Goal: Task Accomplishment & Management: Manage account settings

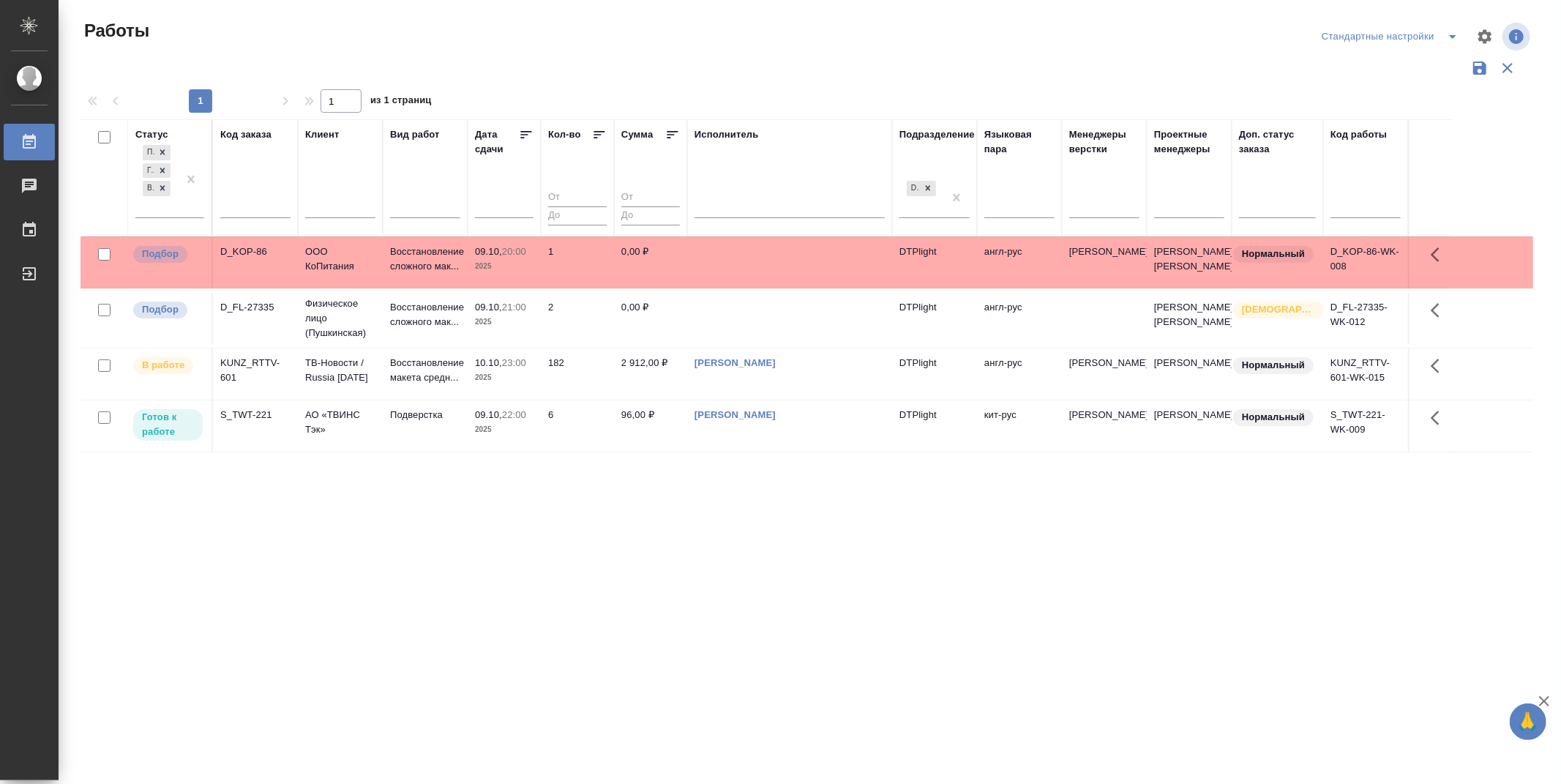
click at [531, 128] on icon at bounding box center [527, 134] width 15 height 15
click at [170, 387] on p "Готов к работе" at bounding box center [168, 373] width 52 height 29
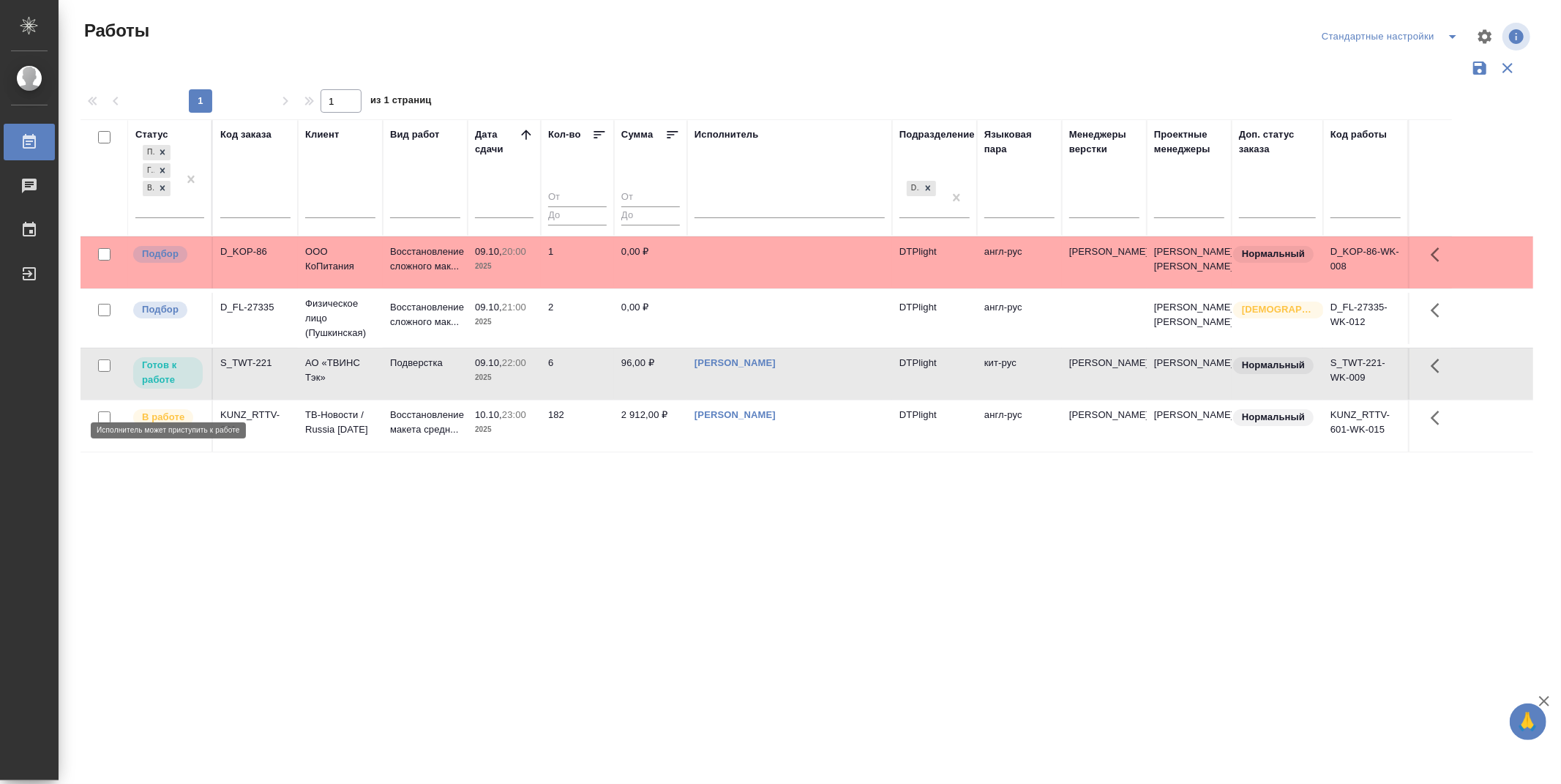
click at [167, 387] on p "Готов к работе" at bounding box center [168, 373] width 52 height 29
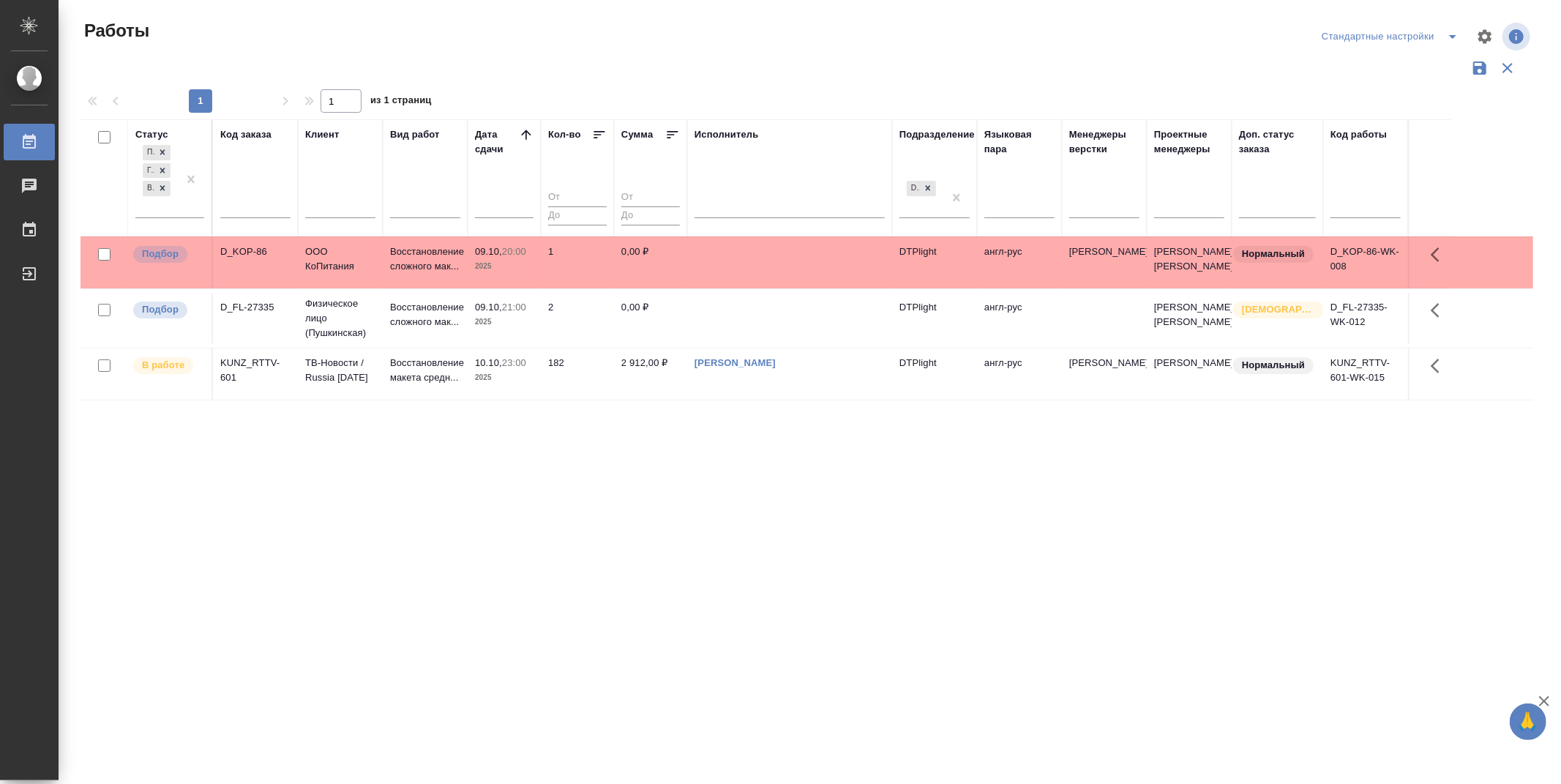
click at [170, 260] on p "Подбор" at bounding box center [160, 254] width 36 height 15
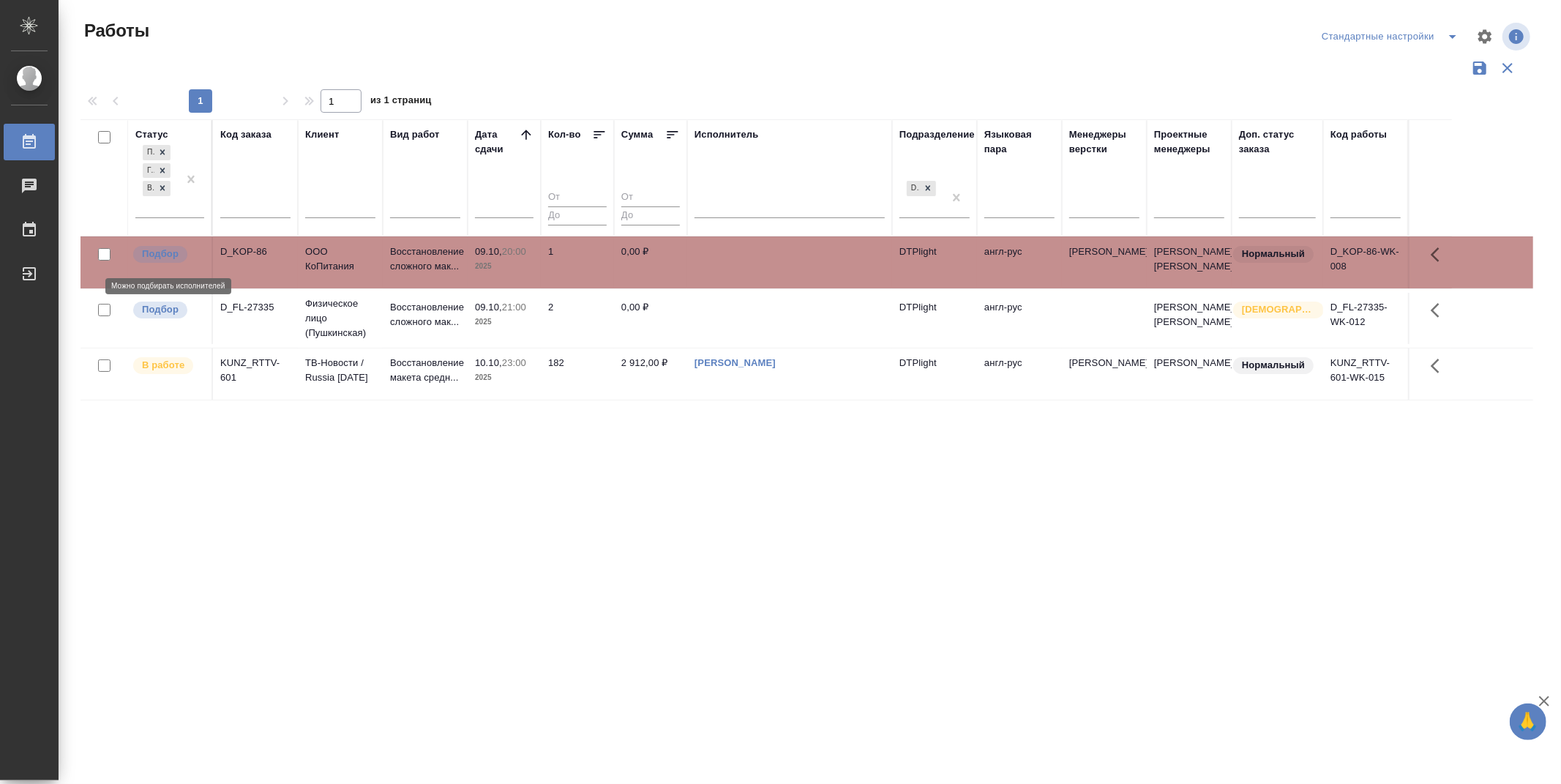
click at [170, 260] on p "Подбор" at bounding box center [160, 254] width 36 height 15
click at [177, 317] on p "Подбор" at bounding box center [160, 309] width 36 height 15
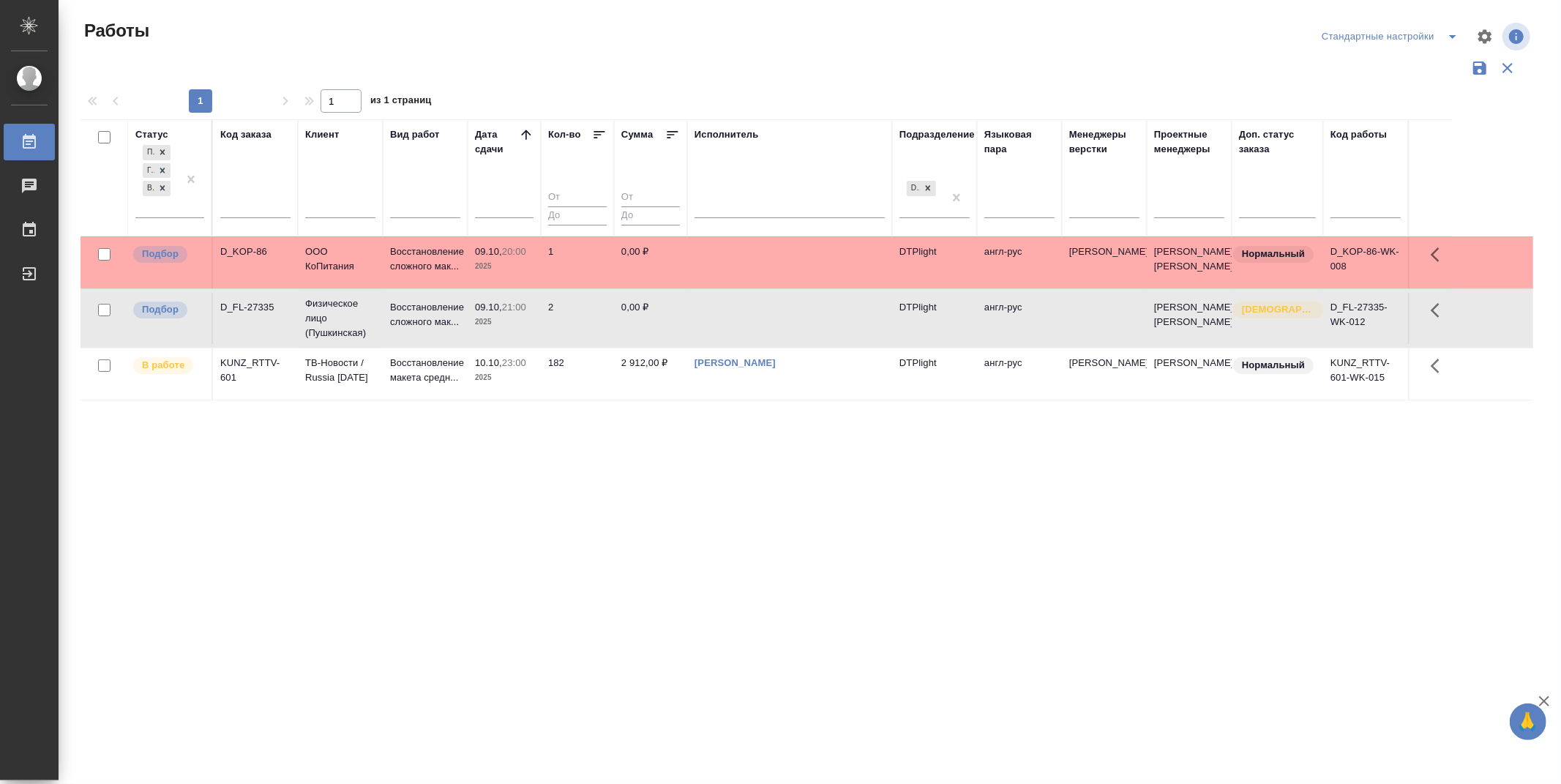
click at [157, 374] on div "В работе" at bounding box center [163, 365] width 60 height 17
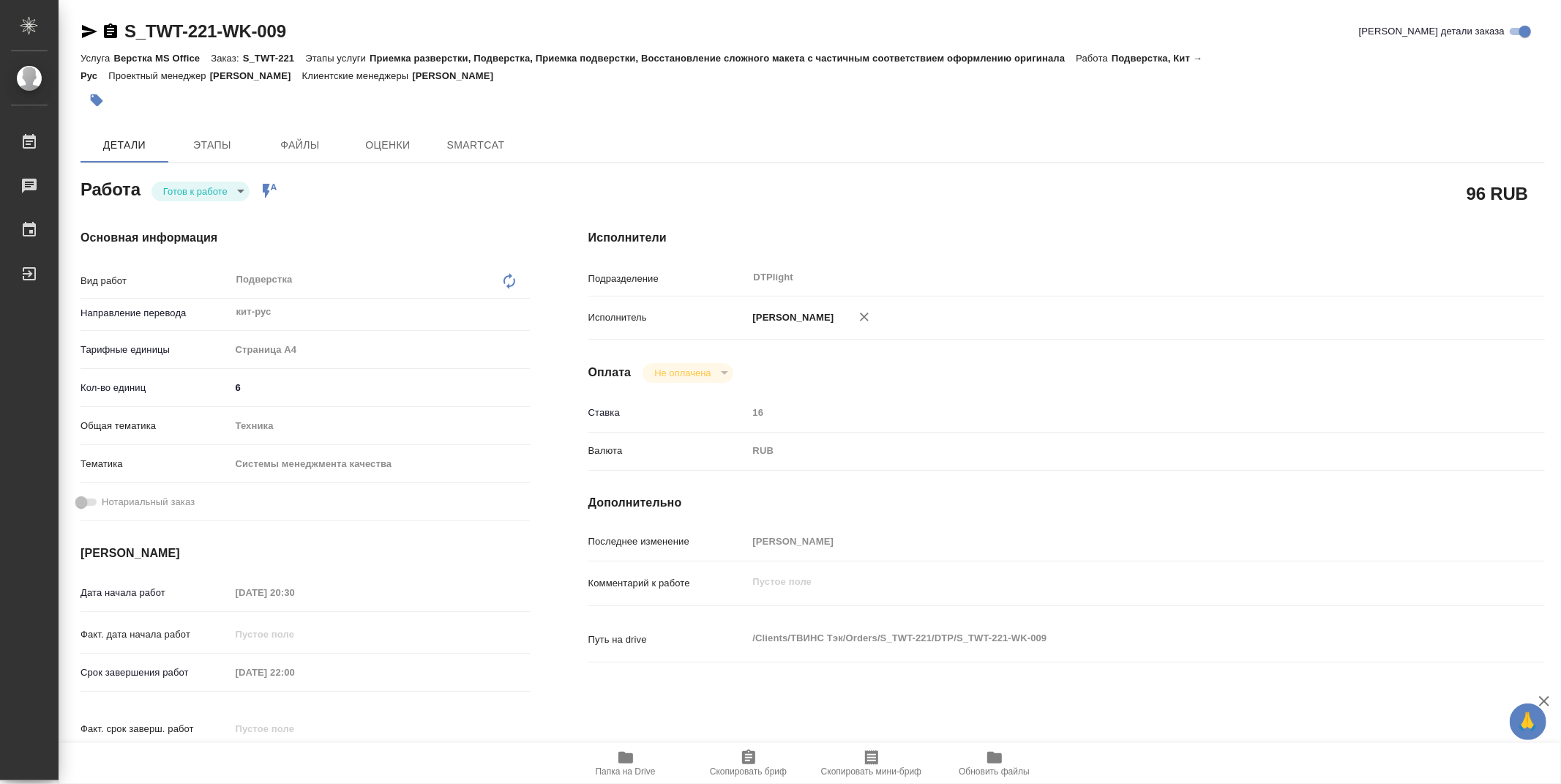
type textarea "x"
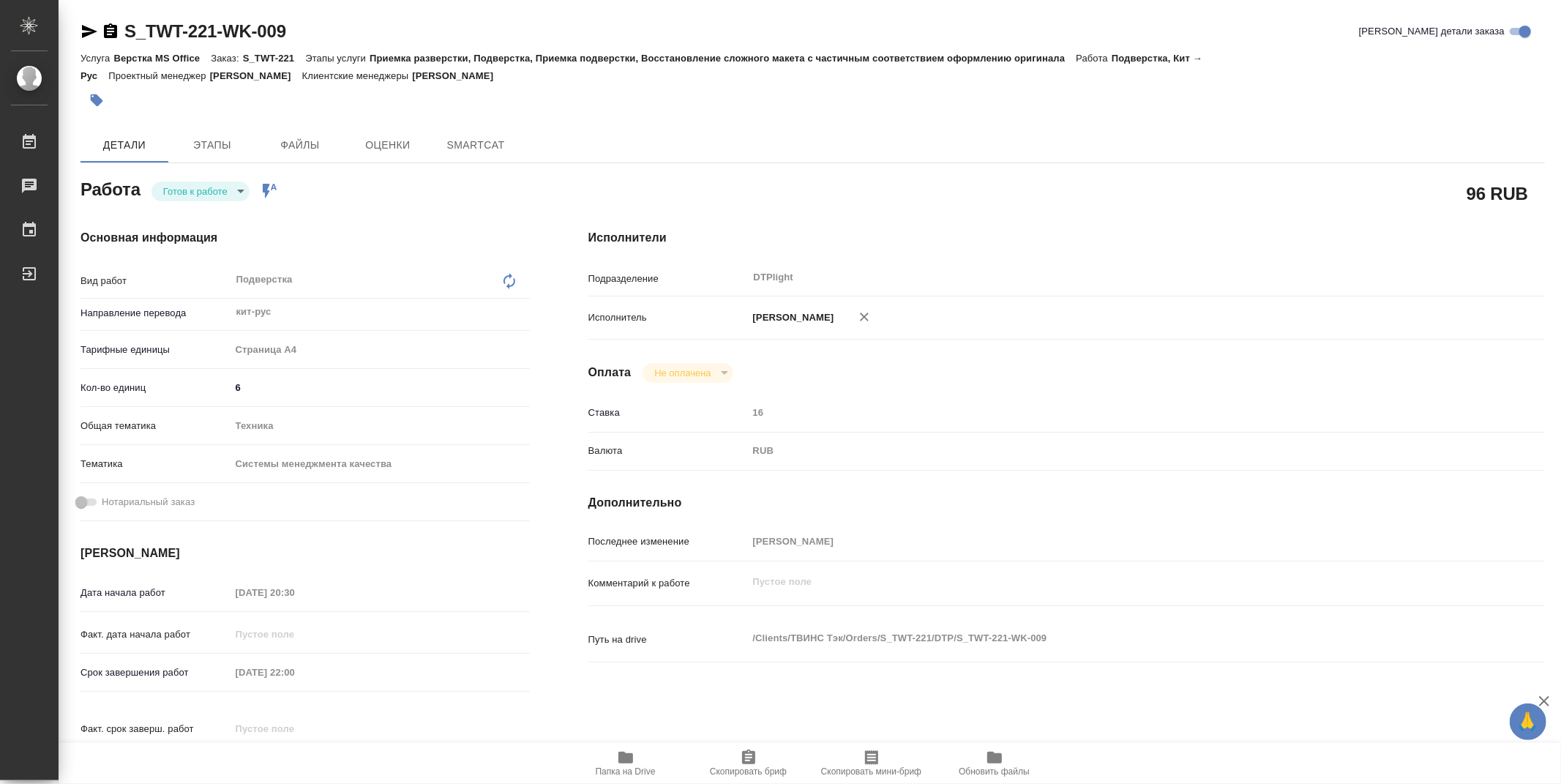
type textarea "x"
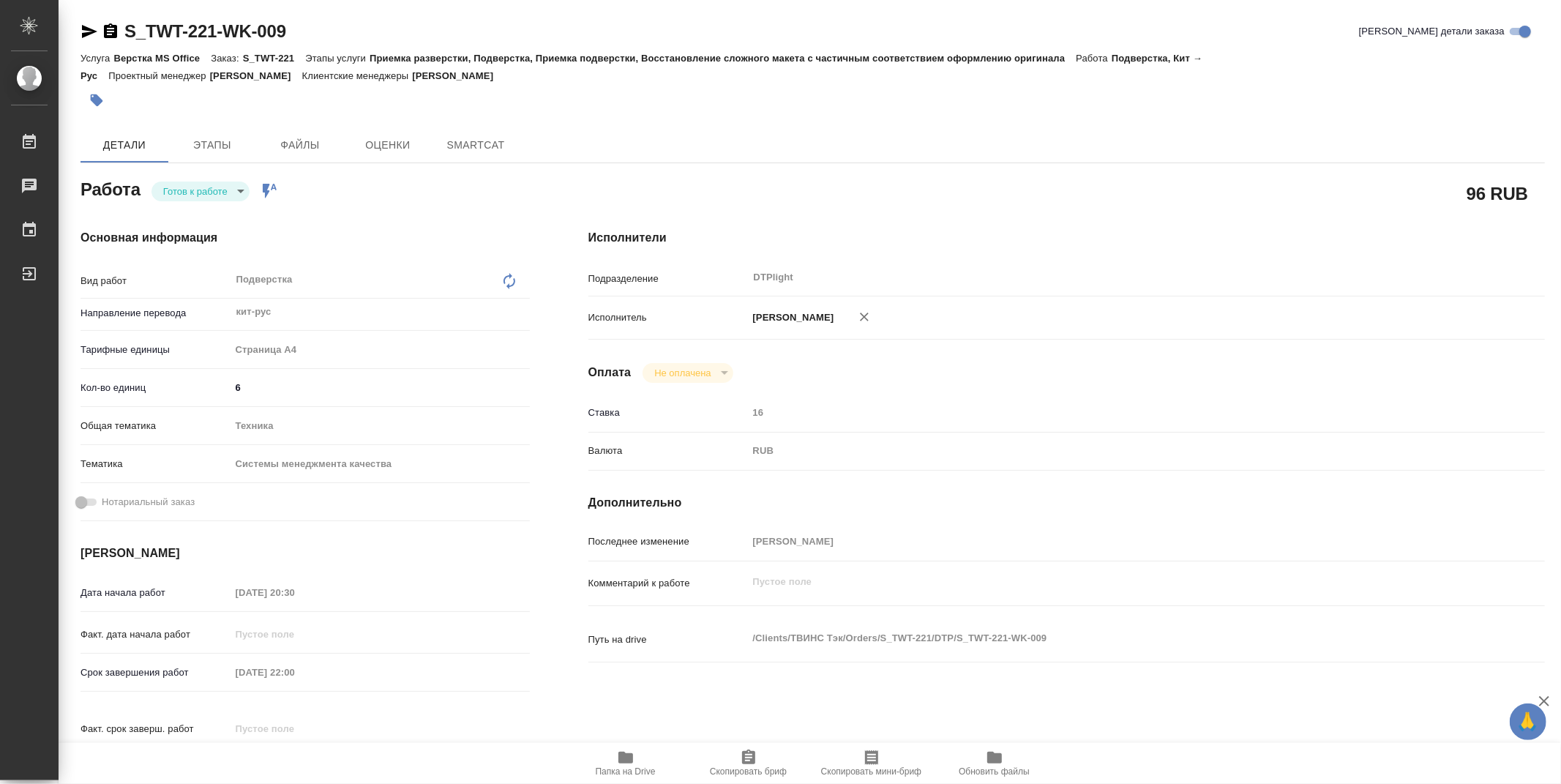
type textarea "x"
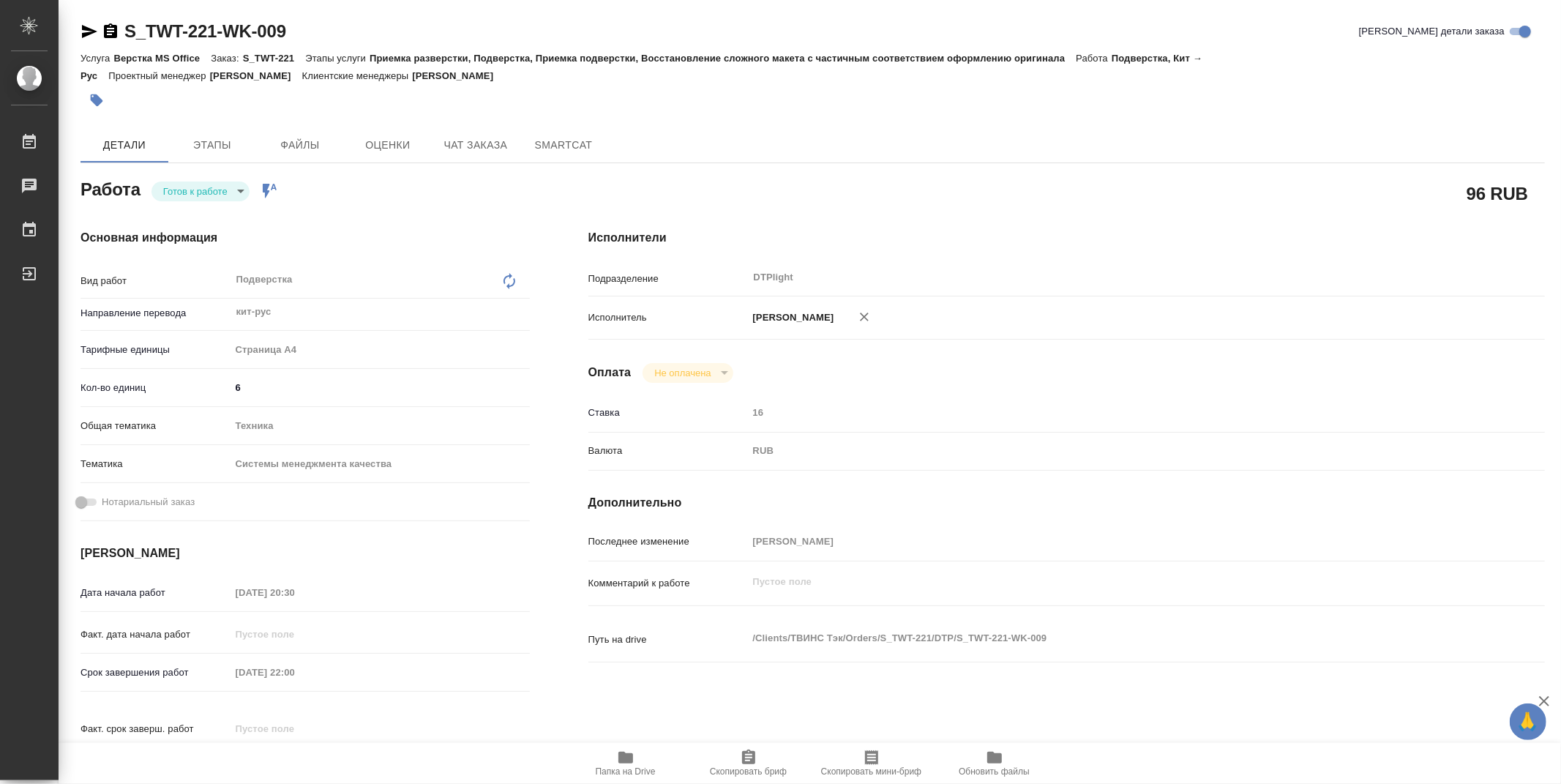
type textarea "x"
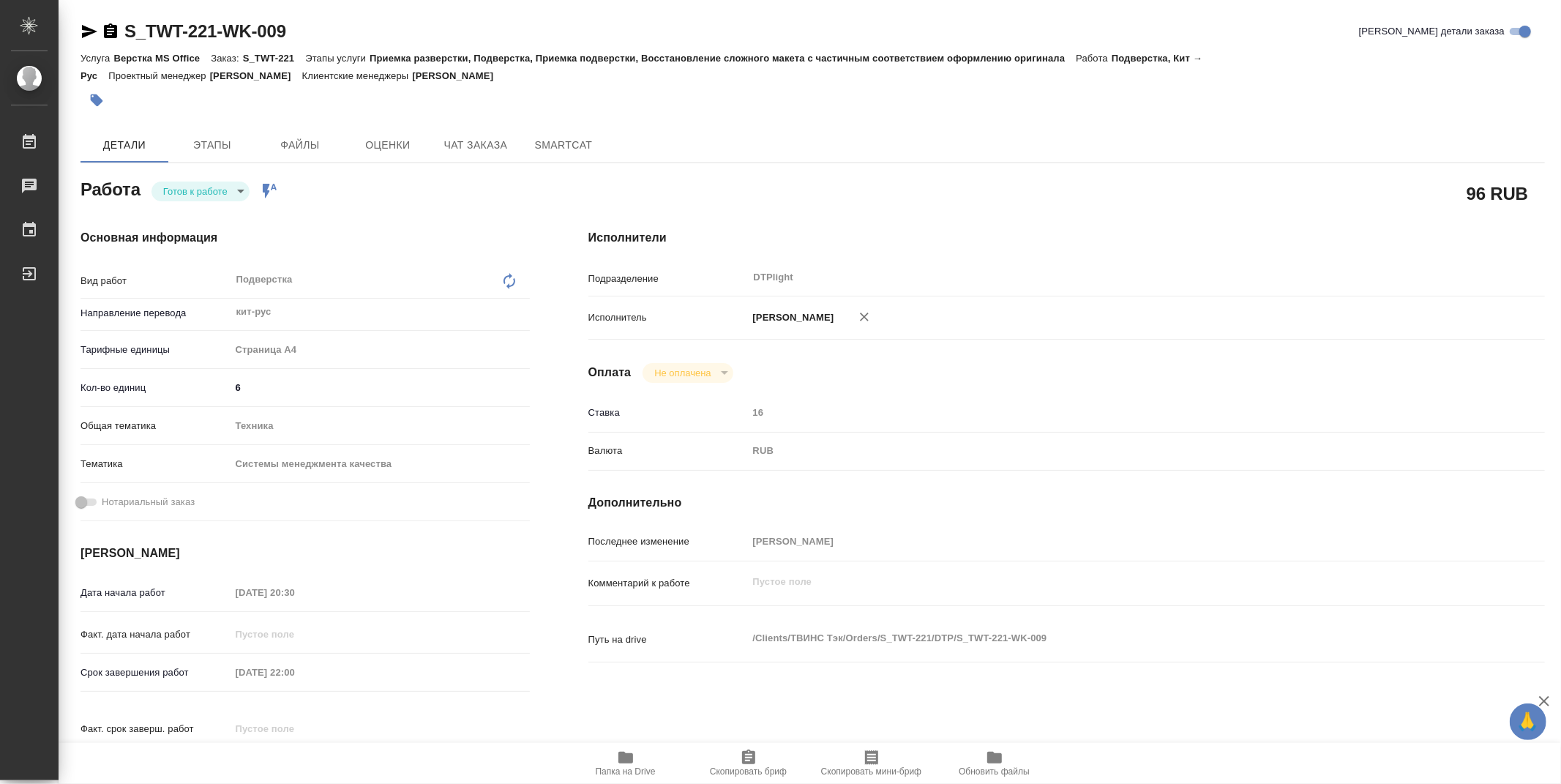
type textarea "x"
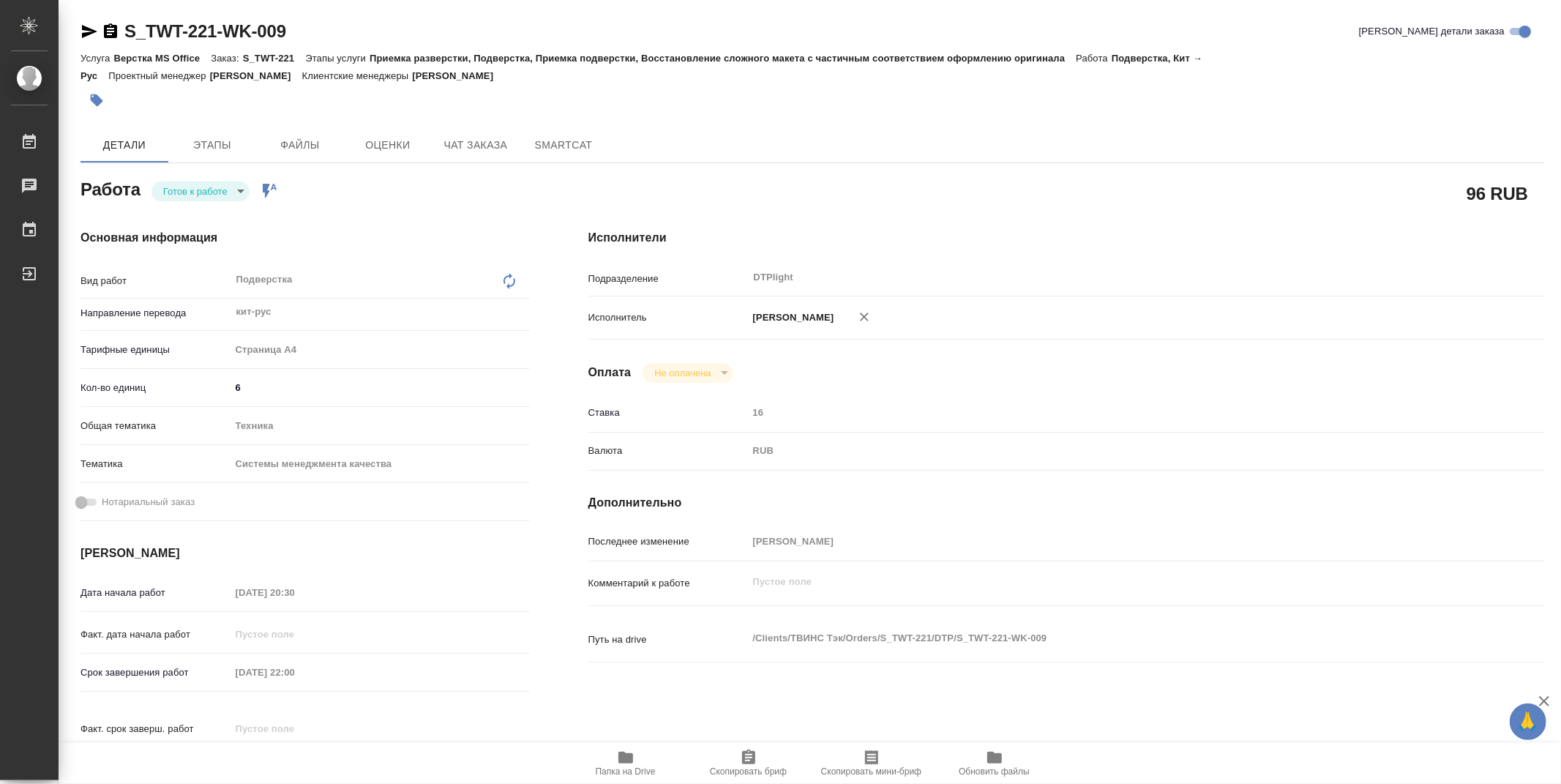
type textarea "x"
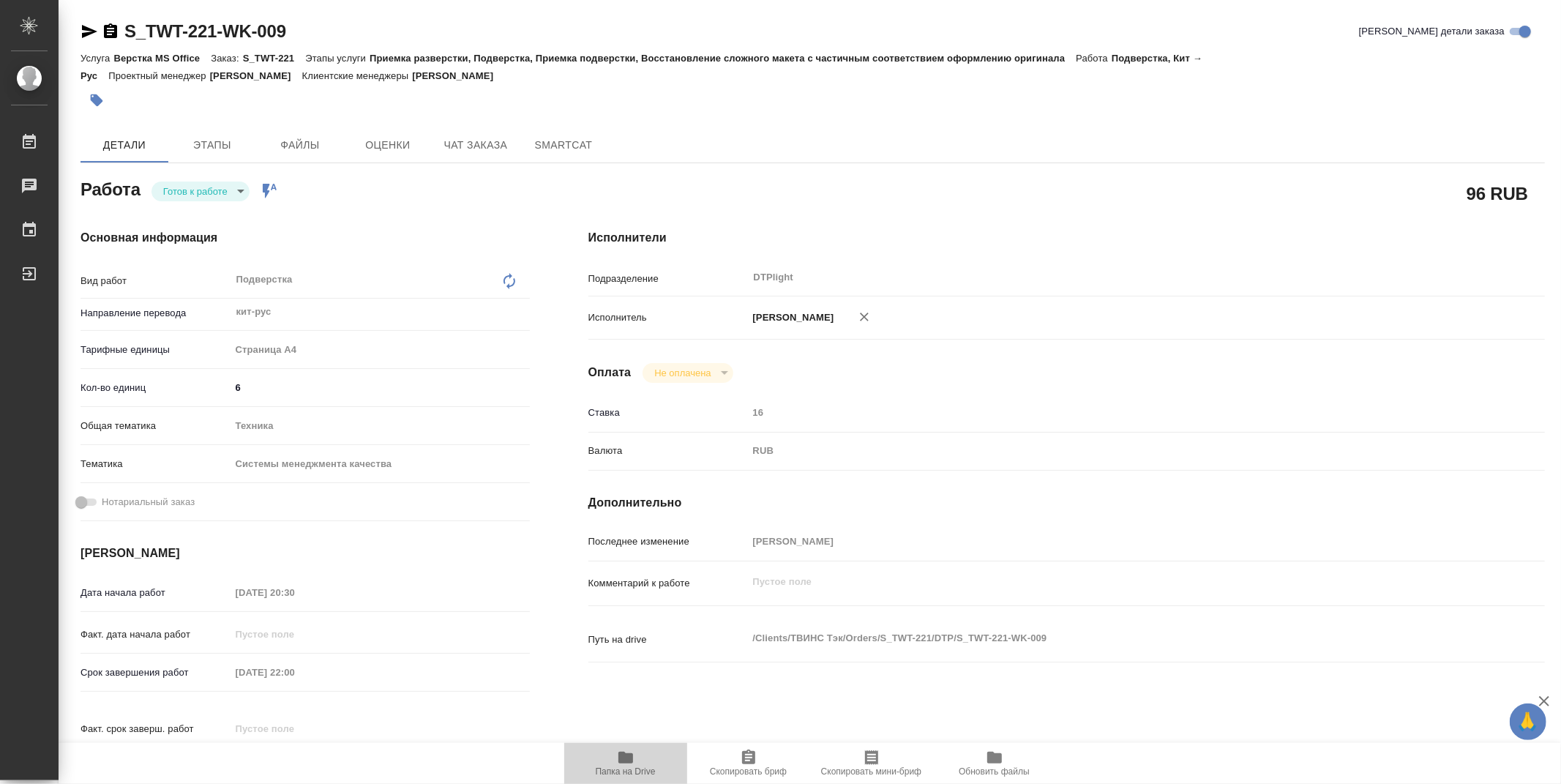
click at [634, 762] on span "Папка на Drive" at bounding box center [625, 762] width 105 height 28
type textarea "x"
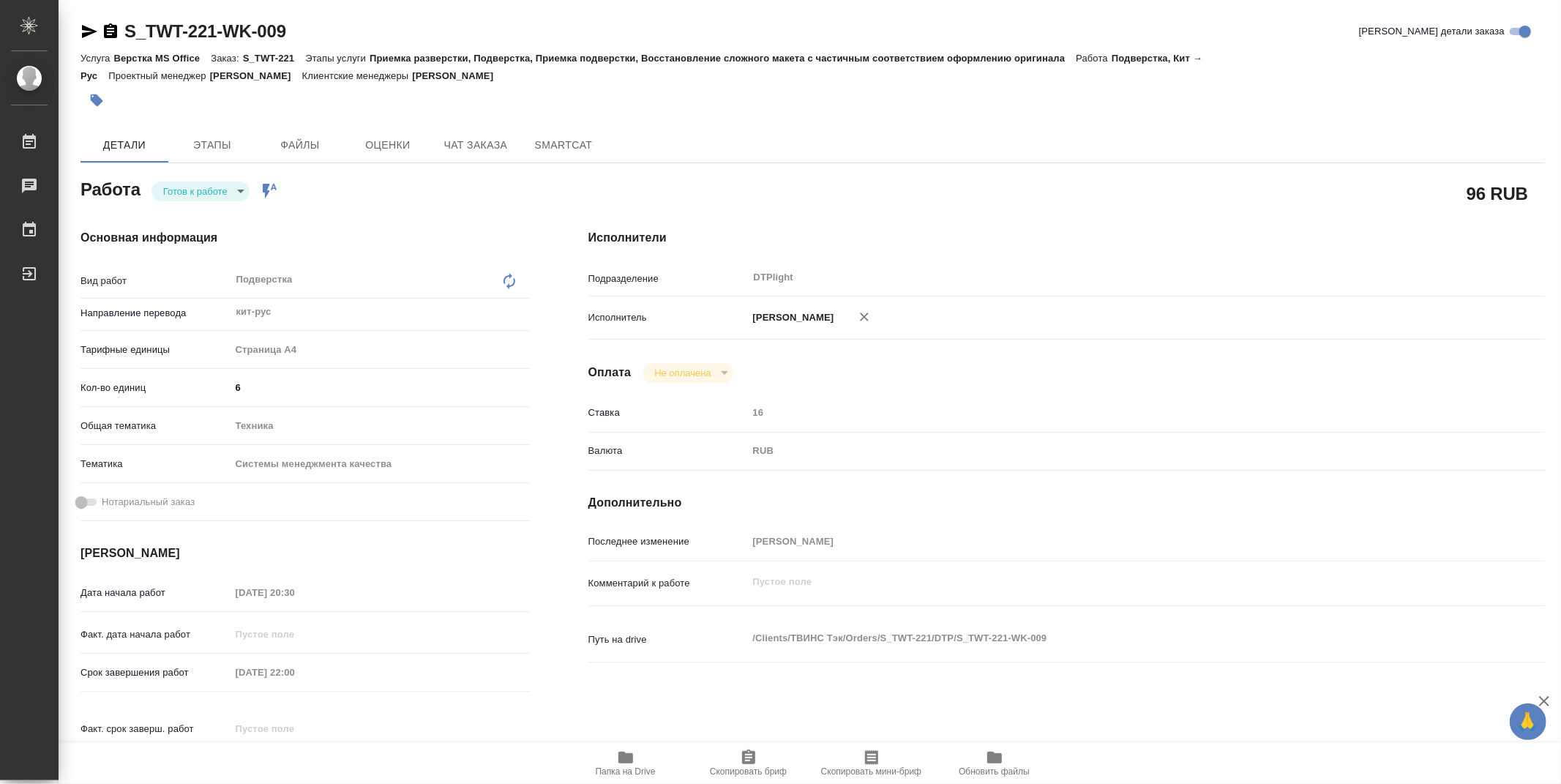
type textarea "x"
click at [194, 188] on body "🙏 .cls-1 fill:#fff; AWATERA Zubakova Viktoriya Работы 0 Чаты График Выйти S_TWT…" at bounding box center [780, 392] width 1561 height 784
click at [194, 188] on button "В работе" at bounding box center [187, 191] width 49 height 16
type textarea "x"
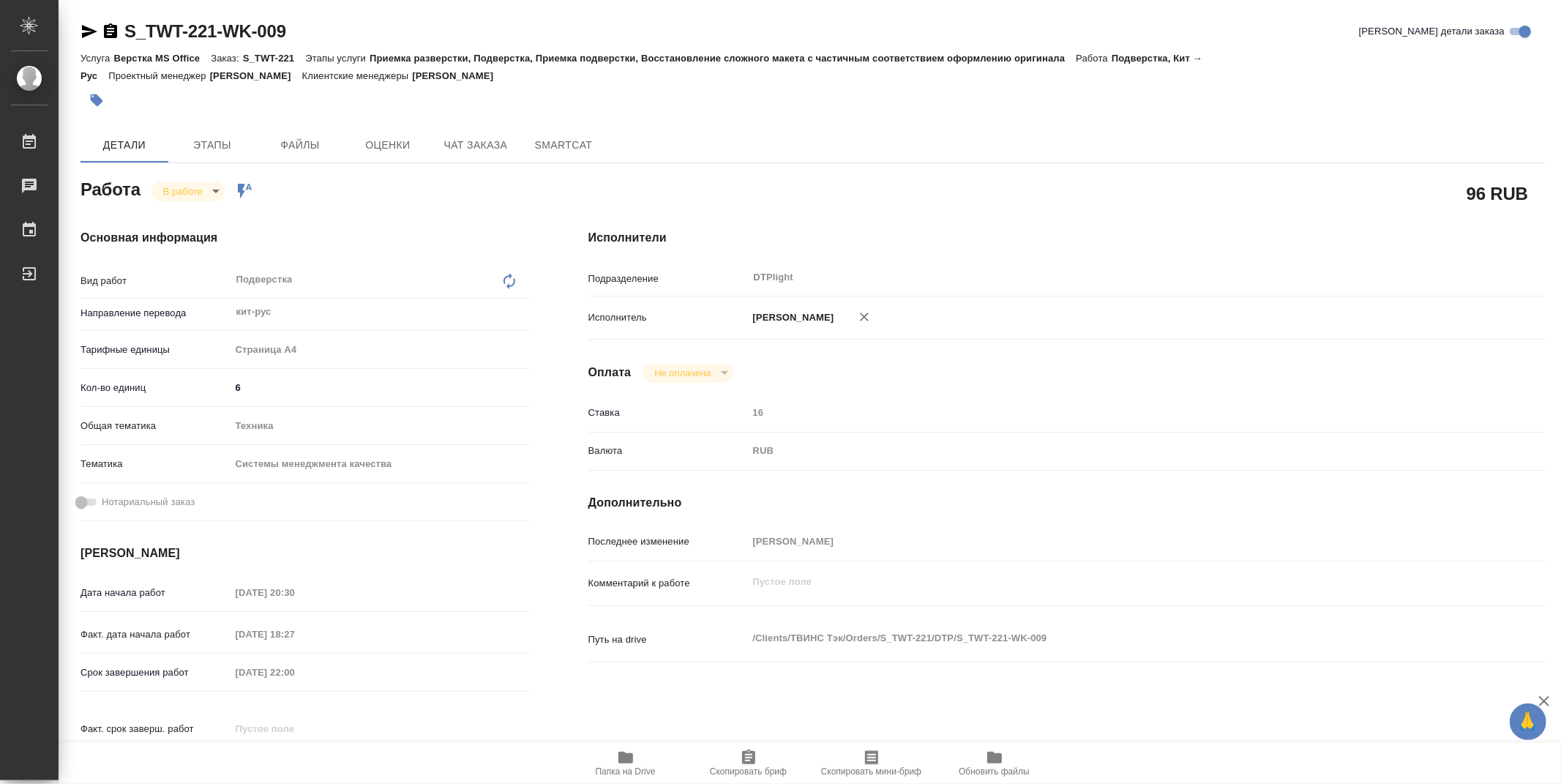
type textarea "x"
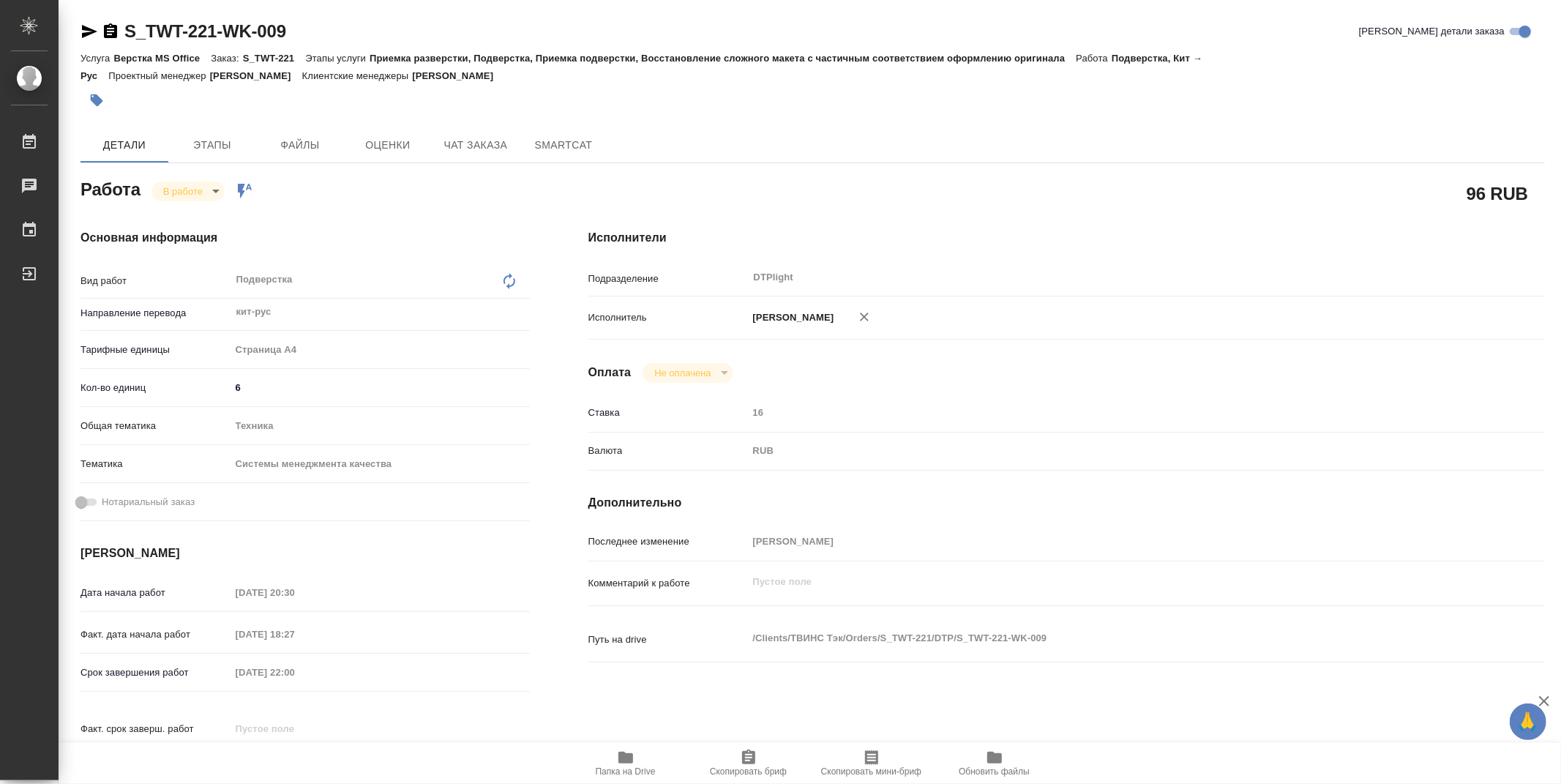
type textarea "x"
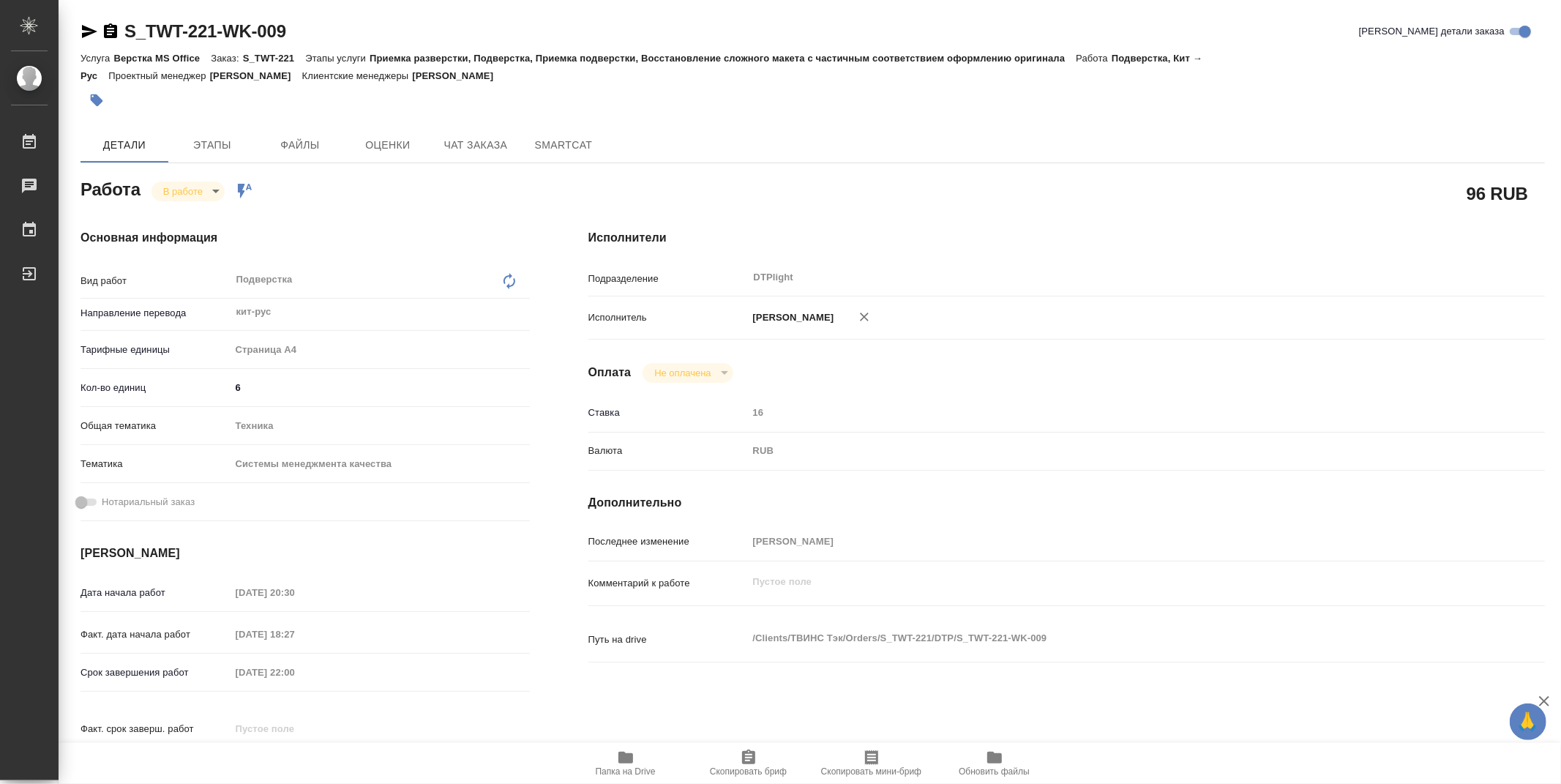
type textarea "x"
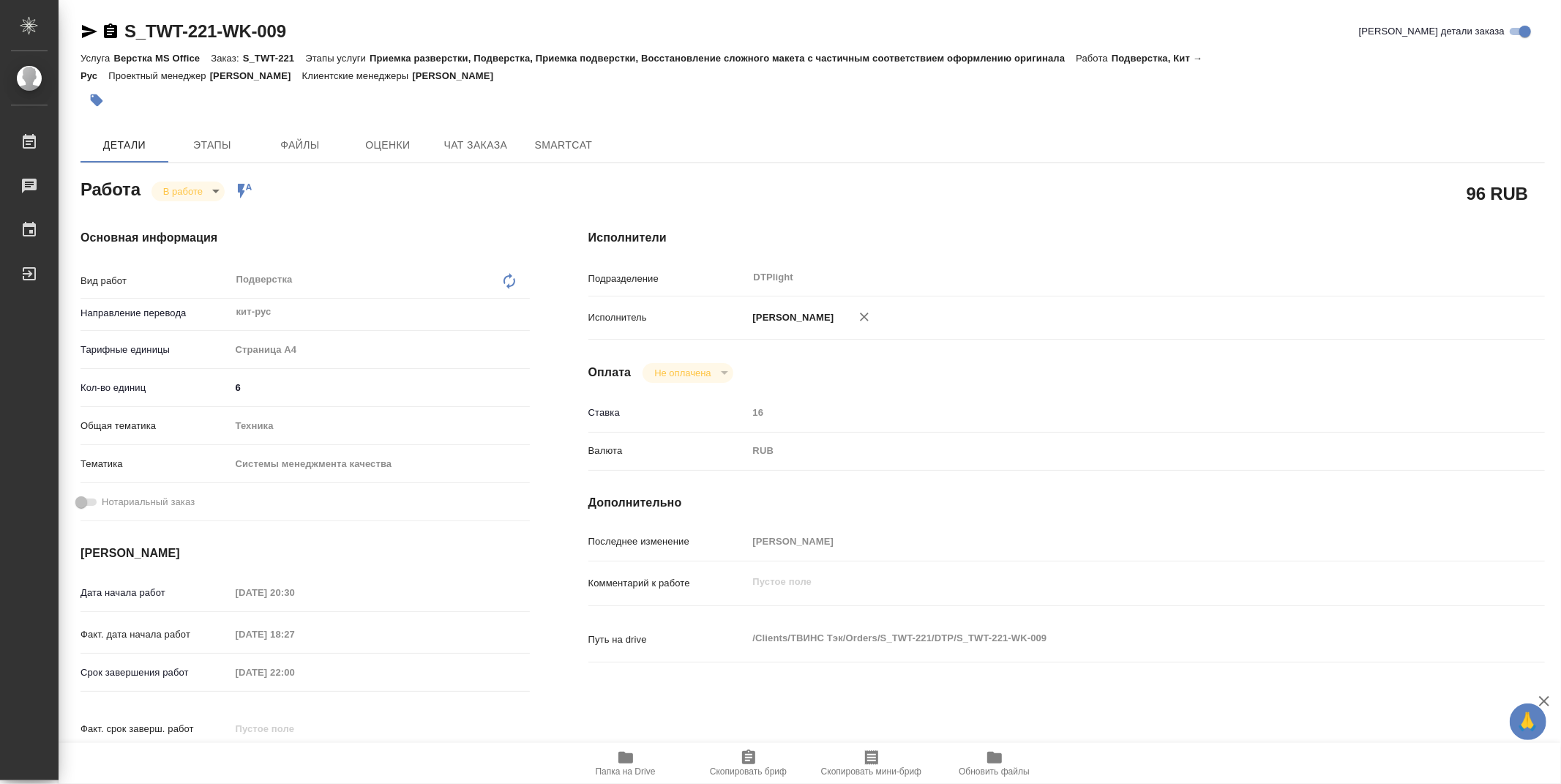
type textarea "x"
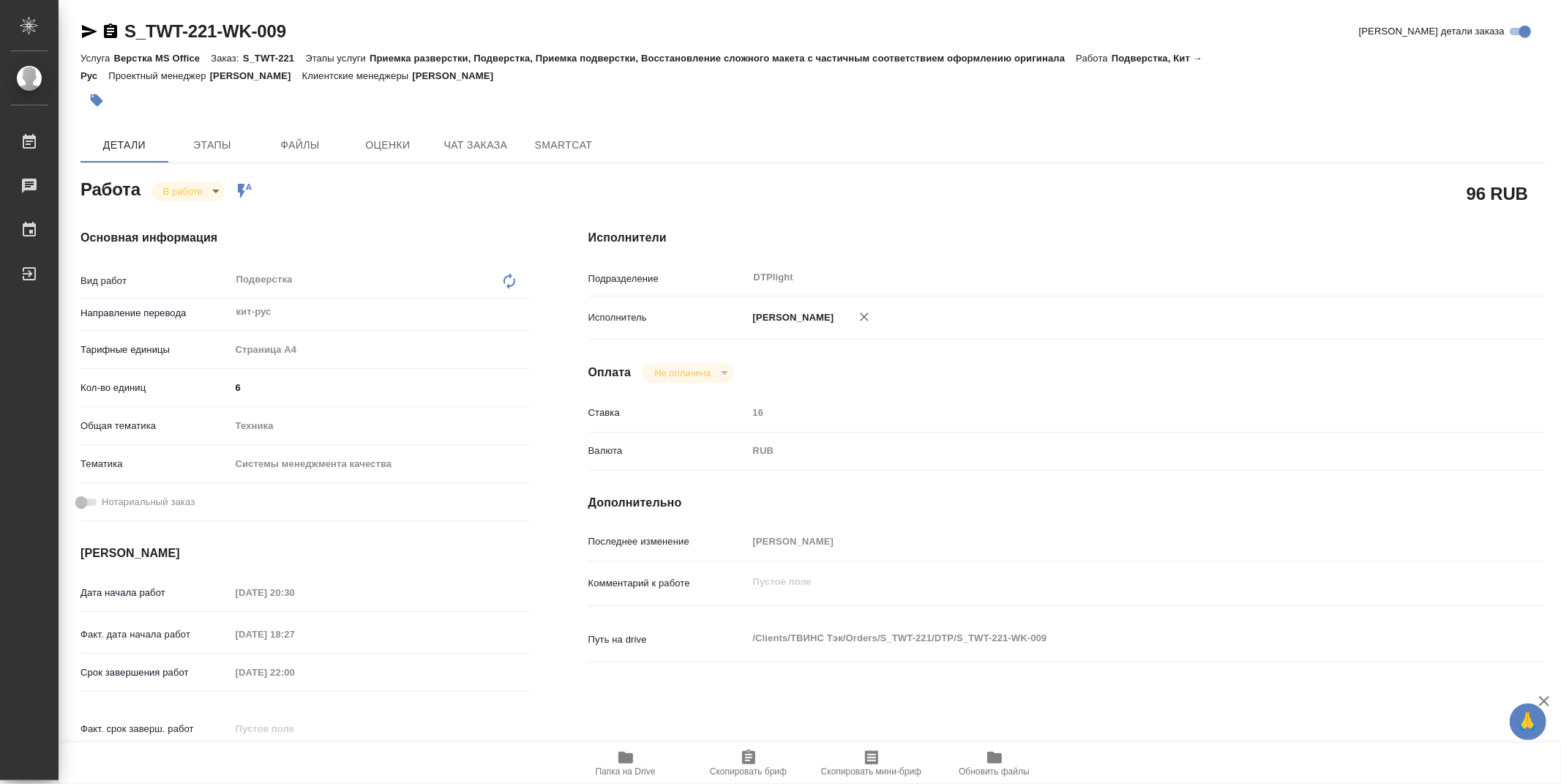
type textarea "x"
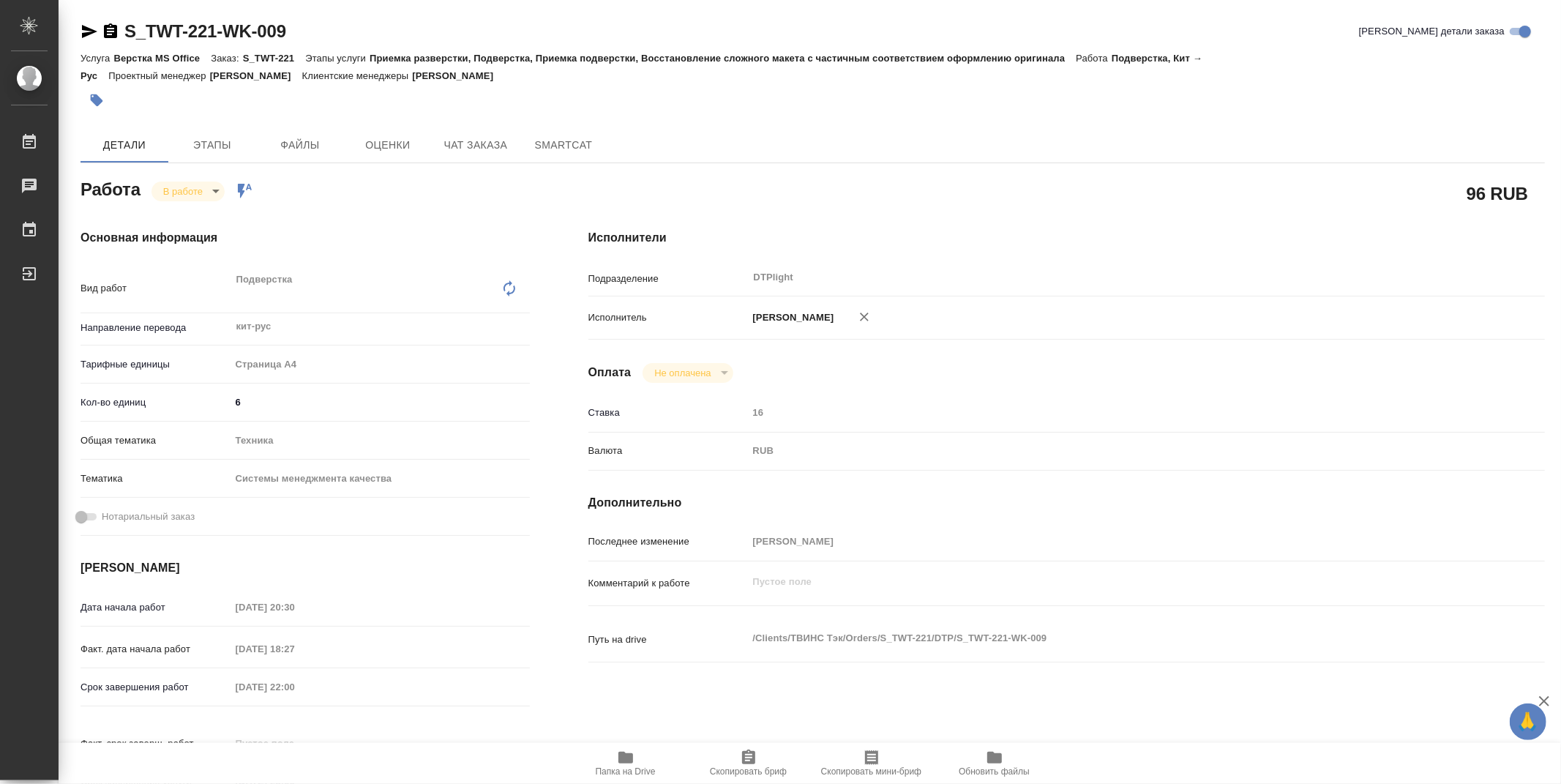
type textarea "x"
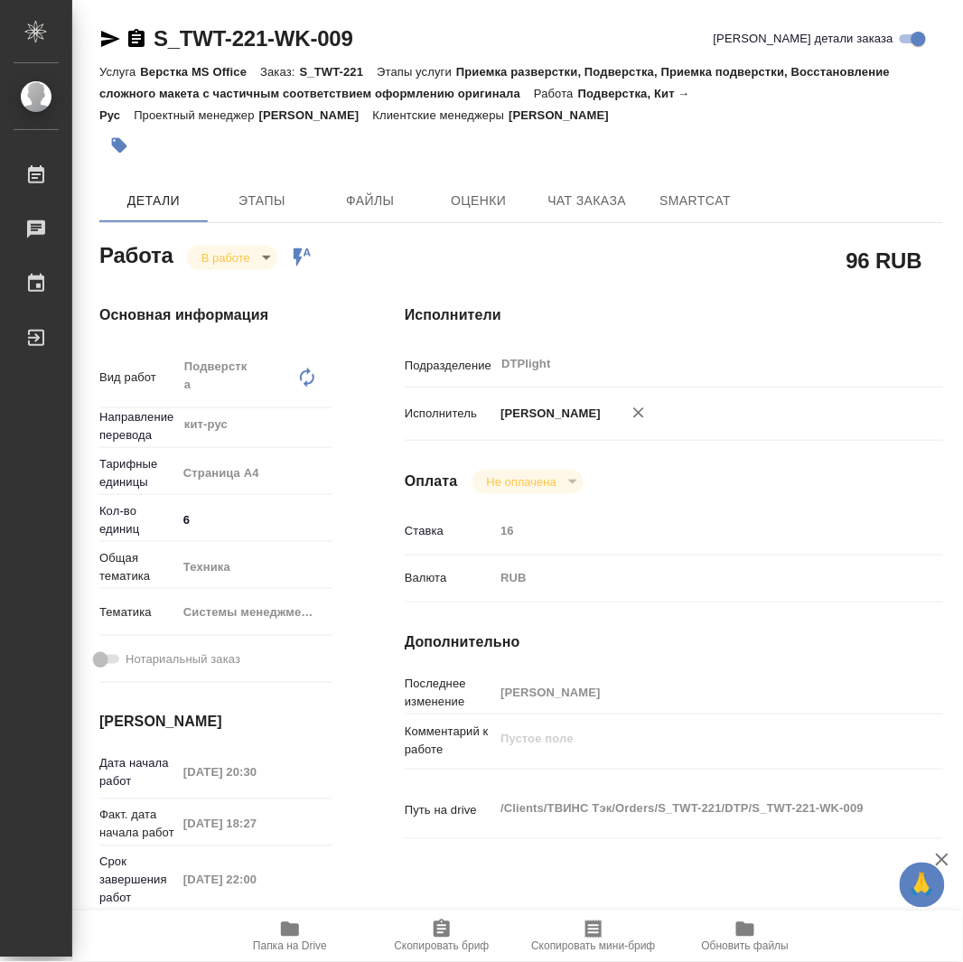
type textarea "x"
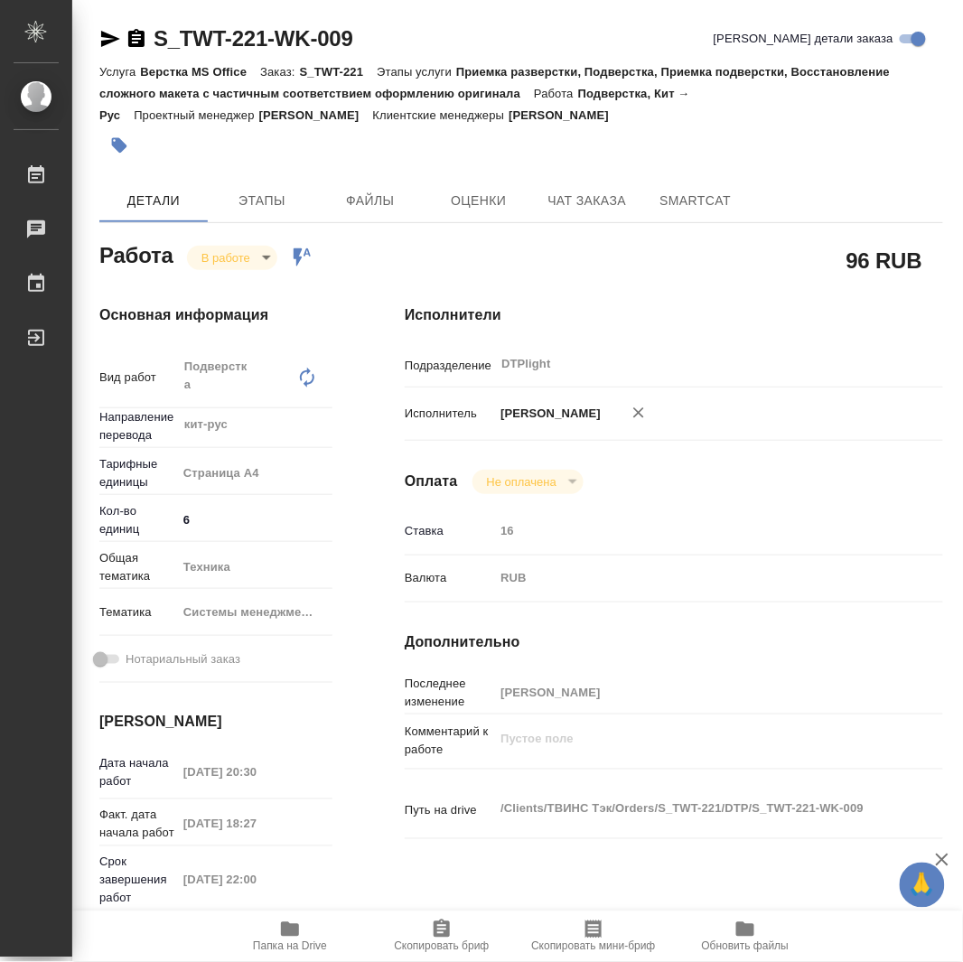
type textarea "x"
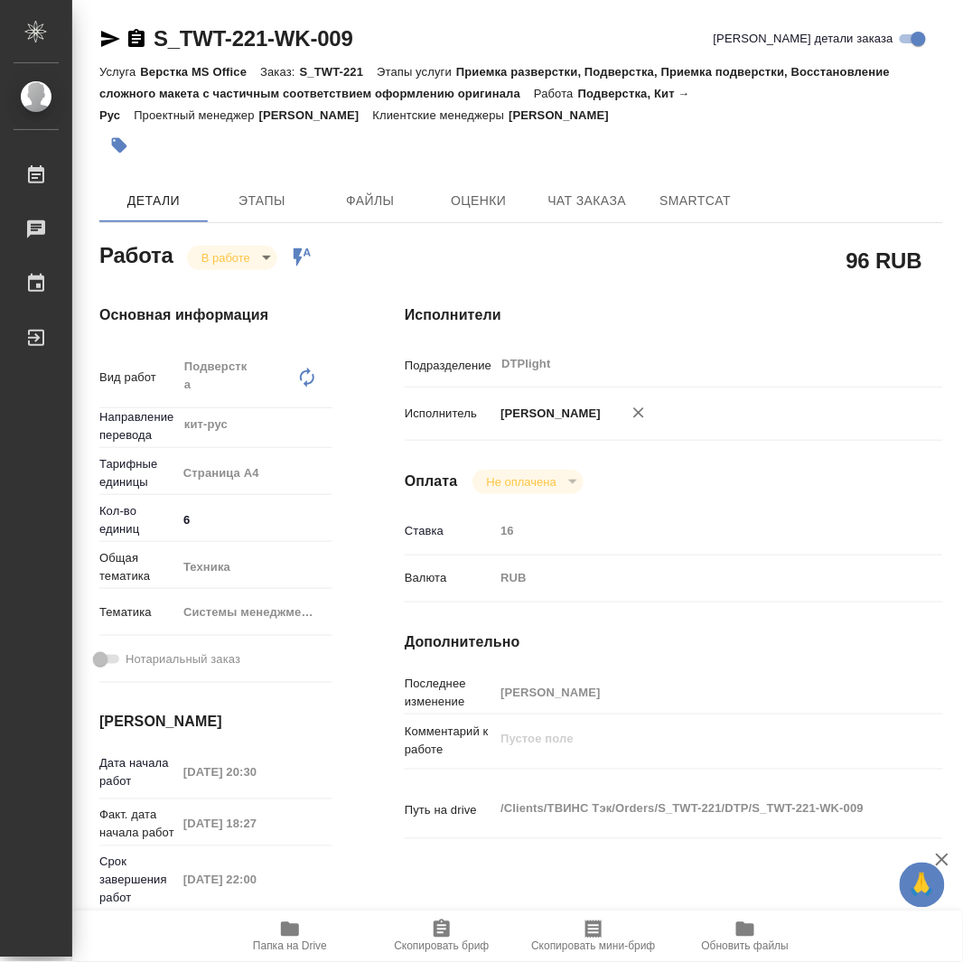
click at [286, 944] on span "Папка на Drive" at bounding box center [290, 947] width 74 height 13
type textarea "x"
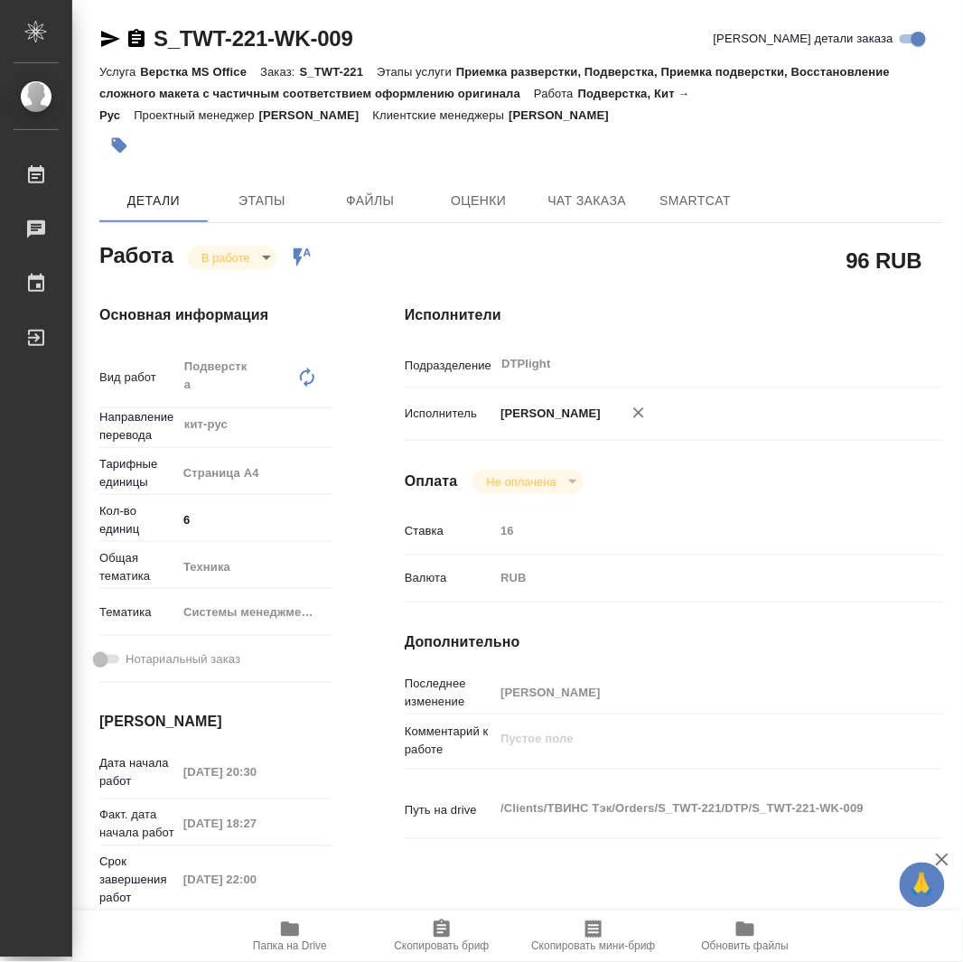
type textarea "x"
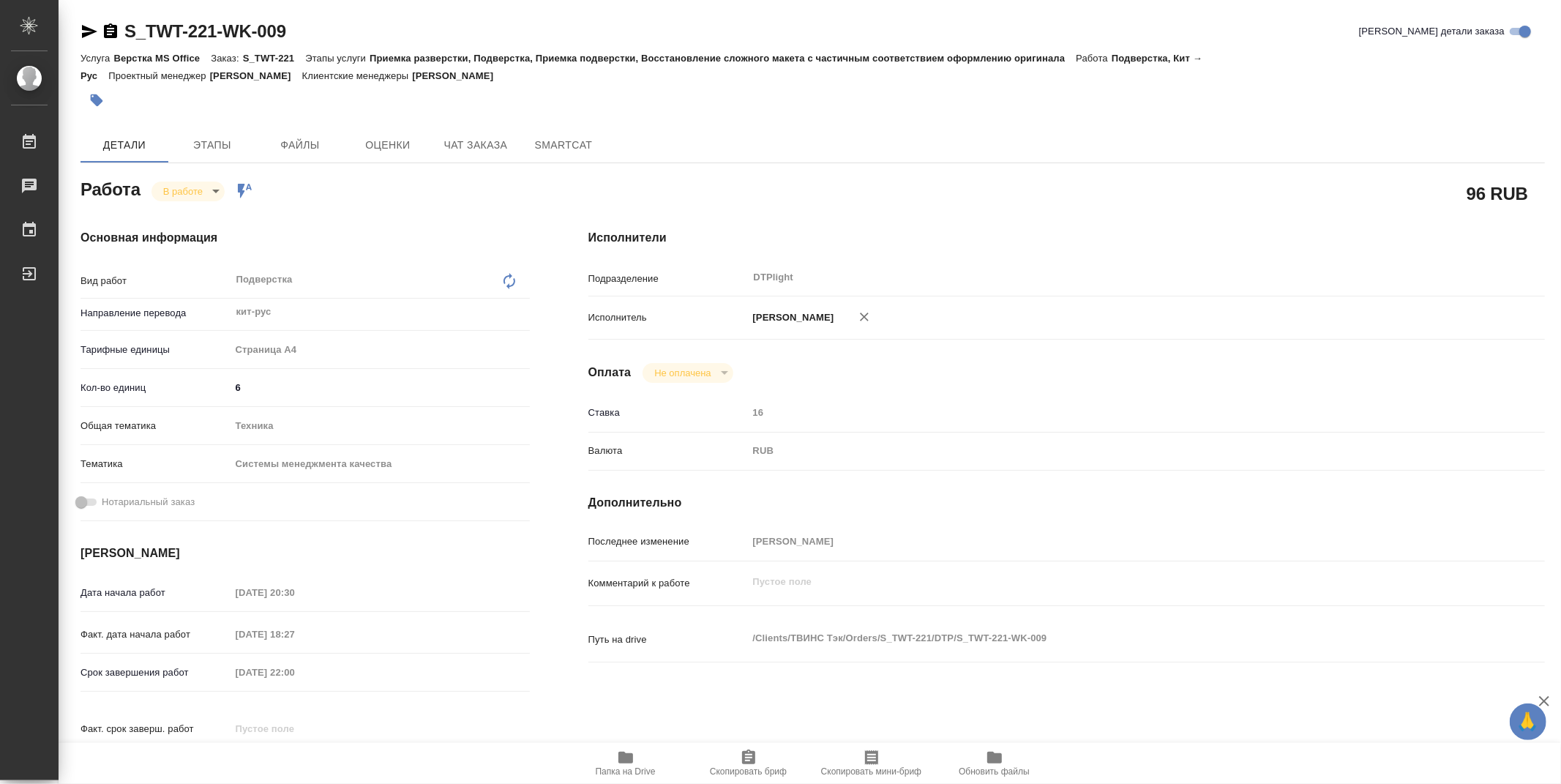
type textarea "x"
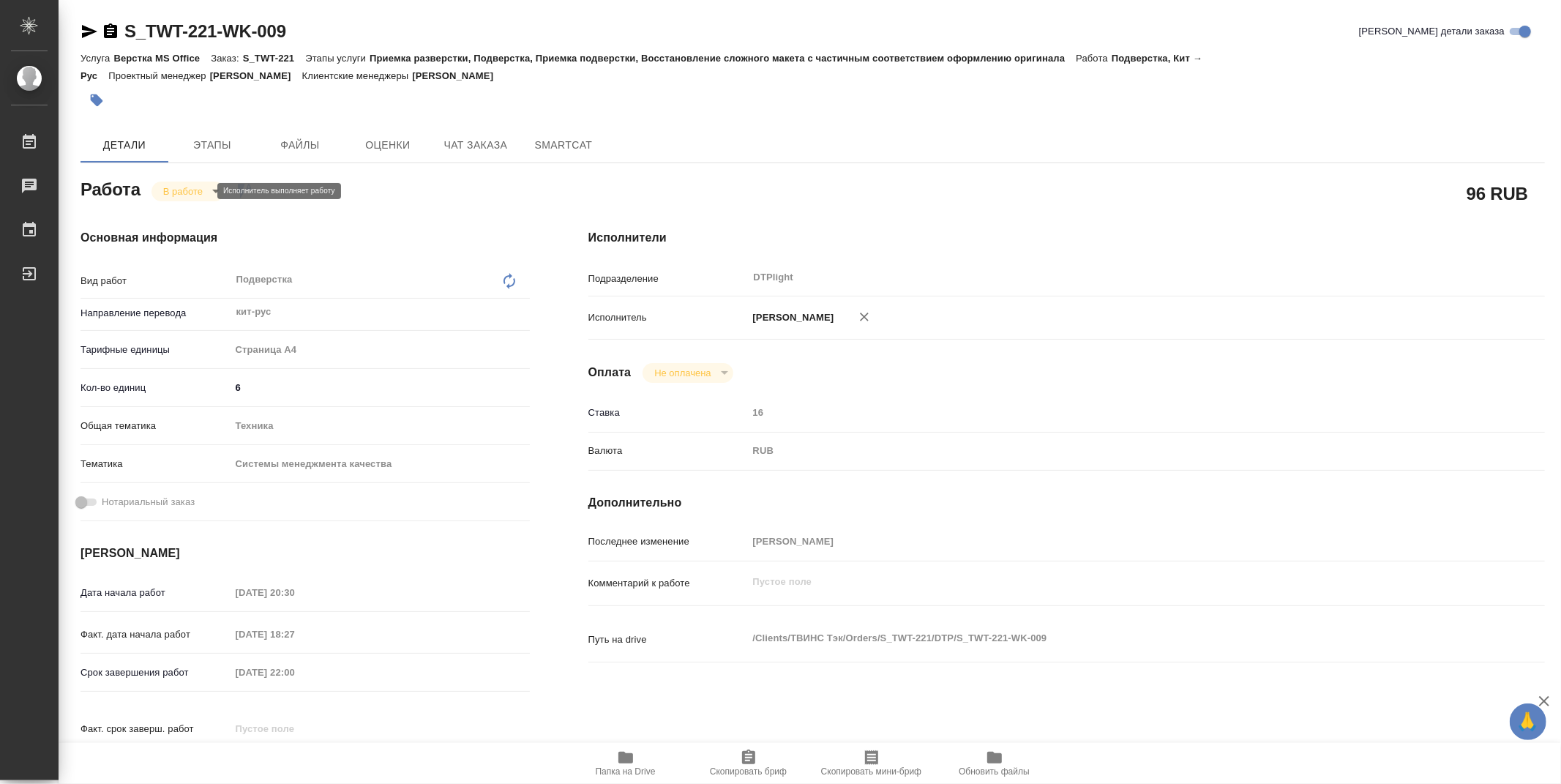
click at [201, 192] on body "🙏 .cls-1 fill:#fff; AWATERA Zubakova Viktoriya Работы 0 Чаты График Выйти S_TWT…" at bounding box center [780, 392] width 1561 height 784
click at [1025, 326] on div at bounding box center [780, 392] width 1561 height 784
click at [189, 191] on body "🙏 .cls-1 fill:#fff; AWATERA Zubakova Viktoriya Работы 0 Чаты График Выйти S_TWT…" at bounding box center [780, 392] width 1561 height 784
click at [194, 213] on button "Выполнен" at bounding box center [190, 216] width 53 height 16
drag, startPoint x: 321, startPoint y: 25, endPoint x: 116, endPoint y: 18, distance: 205.1
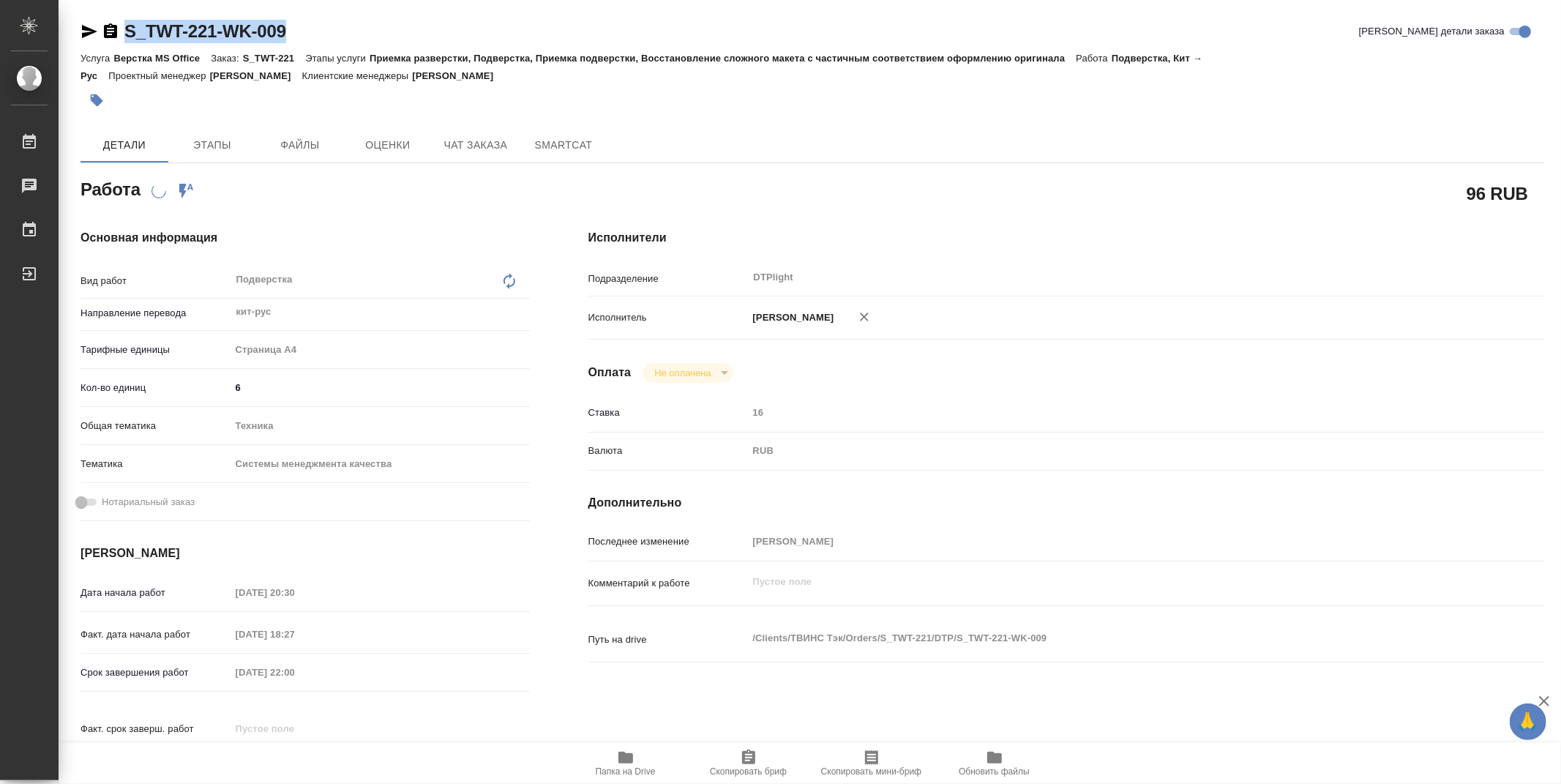
click at [116, 18] on div "S_TWT-221-WK-009 Кратко детали заказа Услуга Верстка MS Office Заказ: S_TWT-221…" at bounding box center [812, 631] width 1481 height 1263
copy link "S_TWT-221-WK-009"
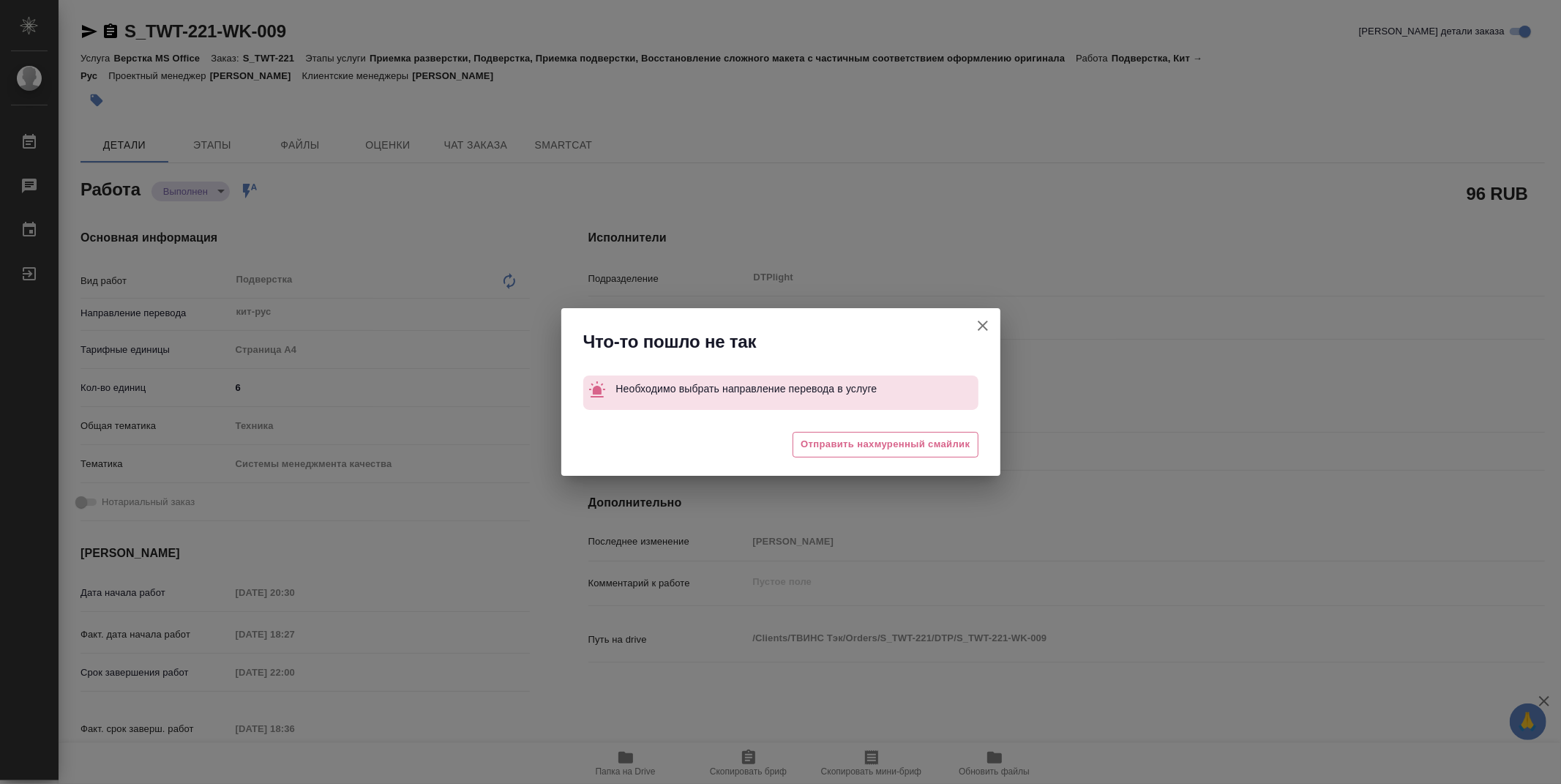
type textarea "x"
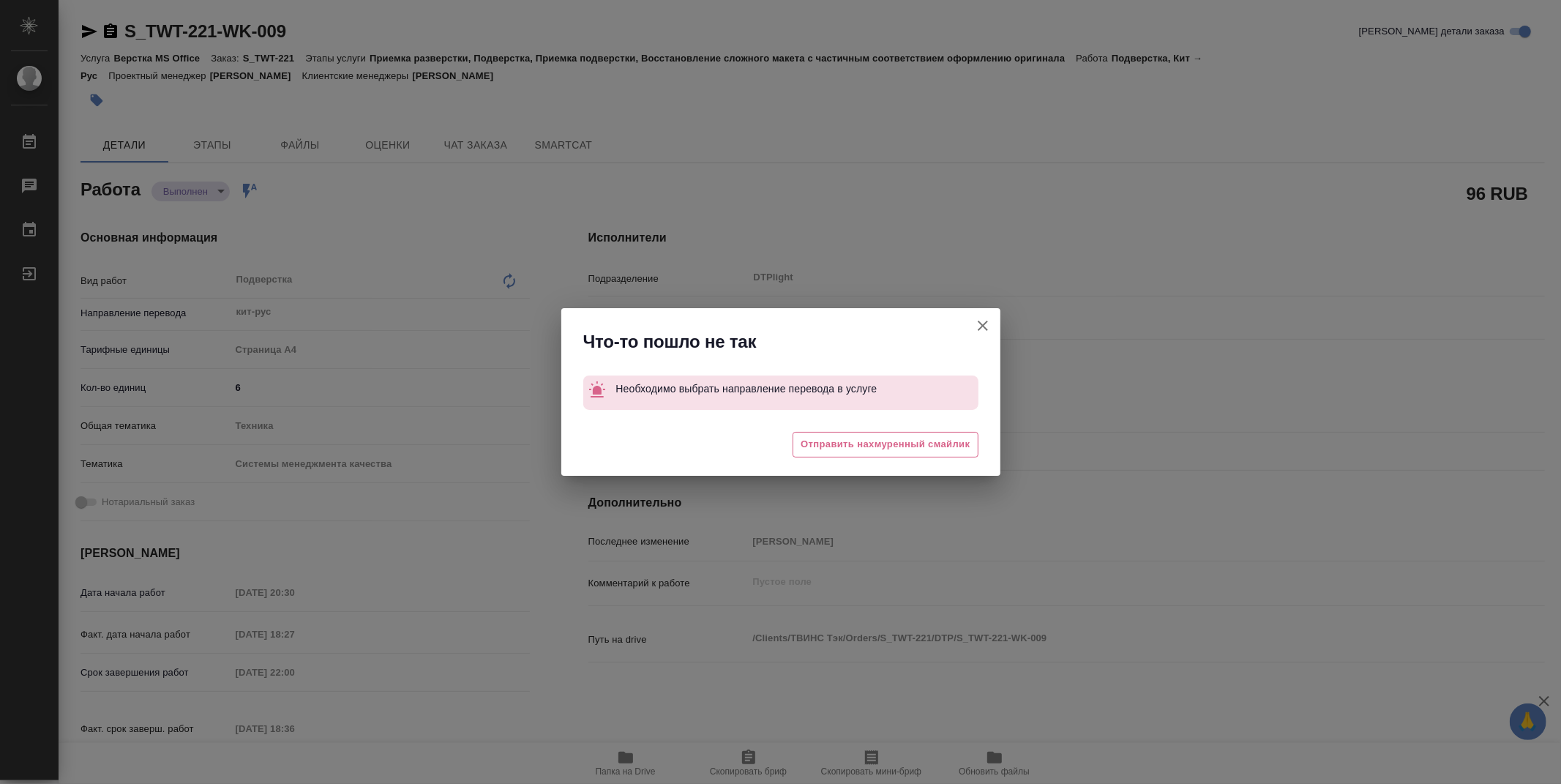
type textarea "x"
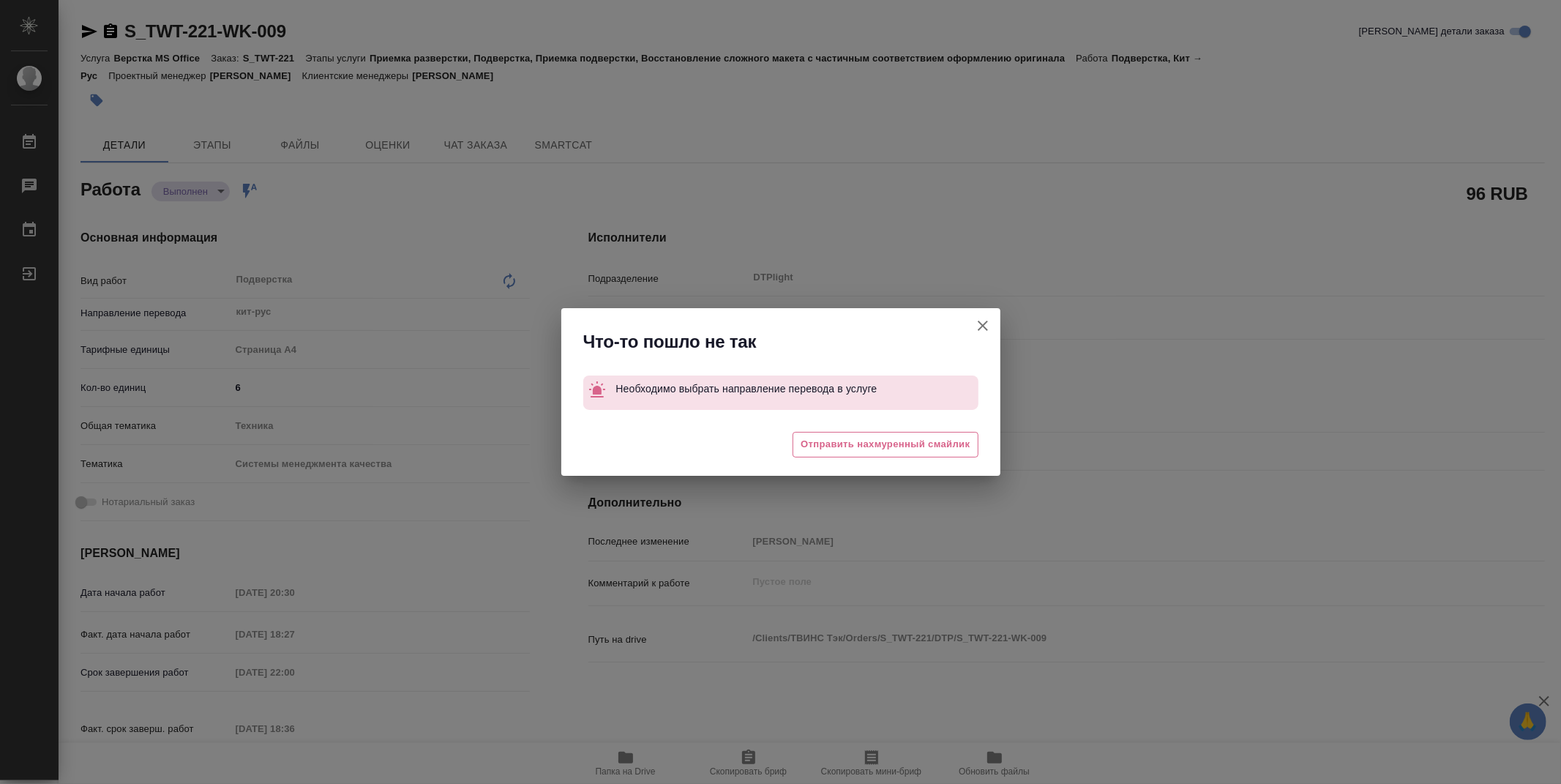
type textarea "x"
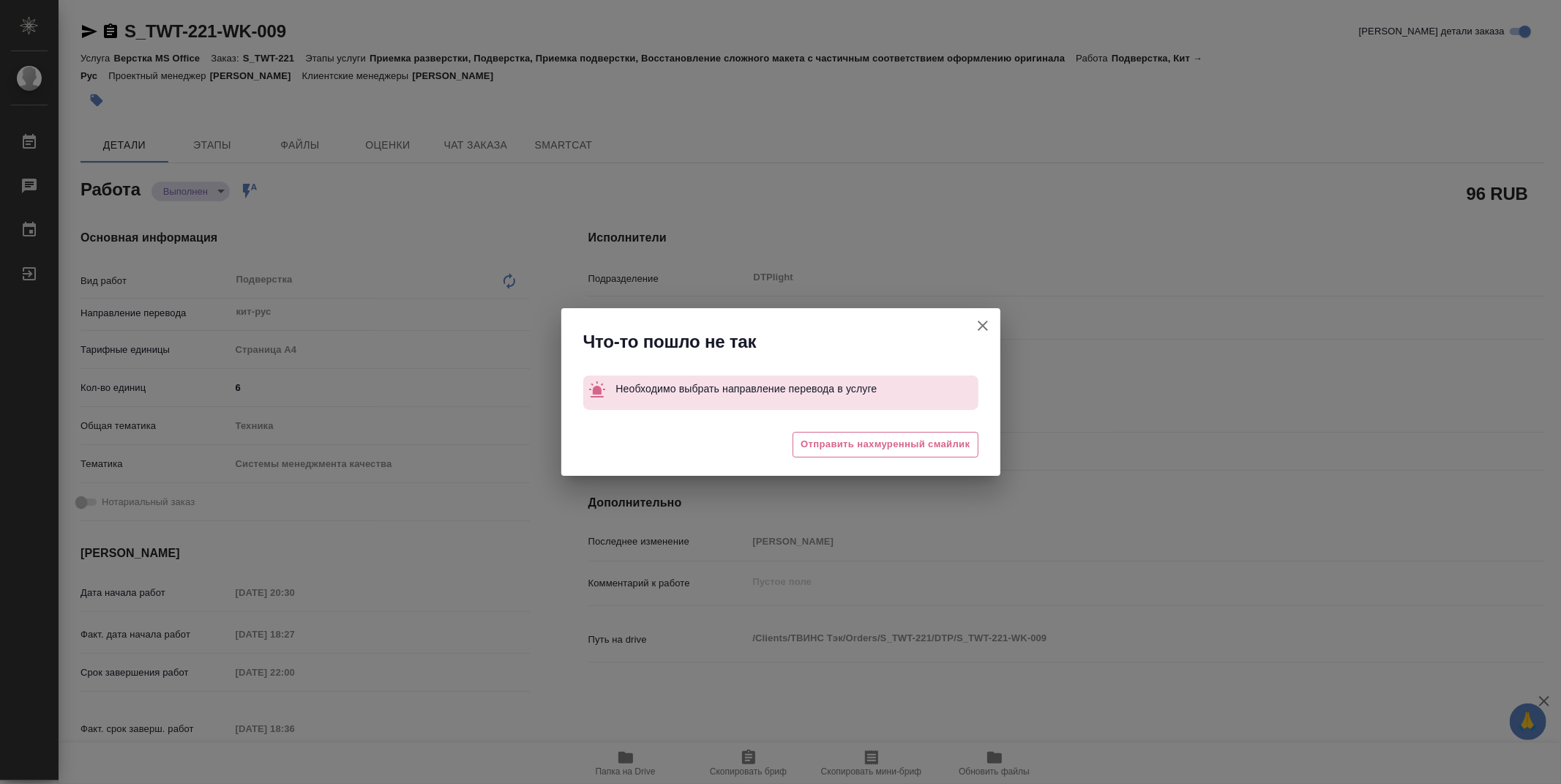
click at [924, 168] on div "Что-то пошло не так Необходимо выбрать направление перевода в услуге 😔 Отправит…" at bounding box center [780, 392] width 1561 height 784
click at [979, 323] on icon "button" at bounding box center [983, 326] width 18 height 18
type textarea "x"
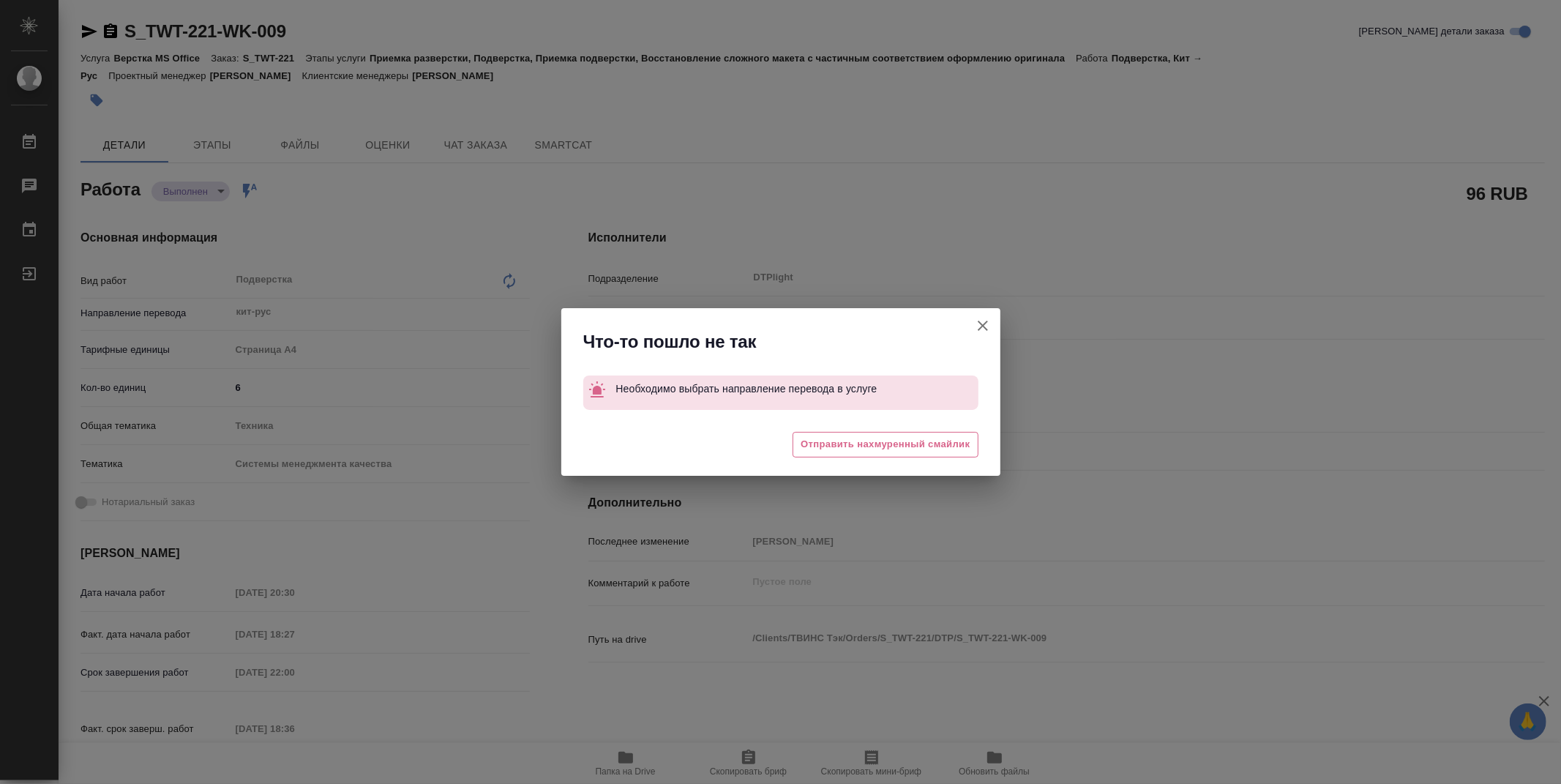
type textarea "x"
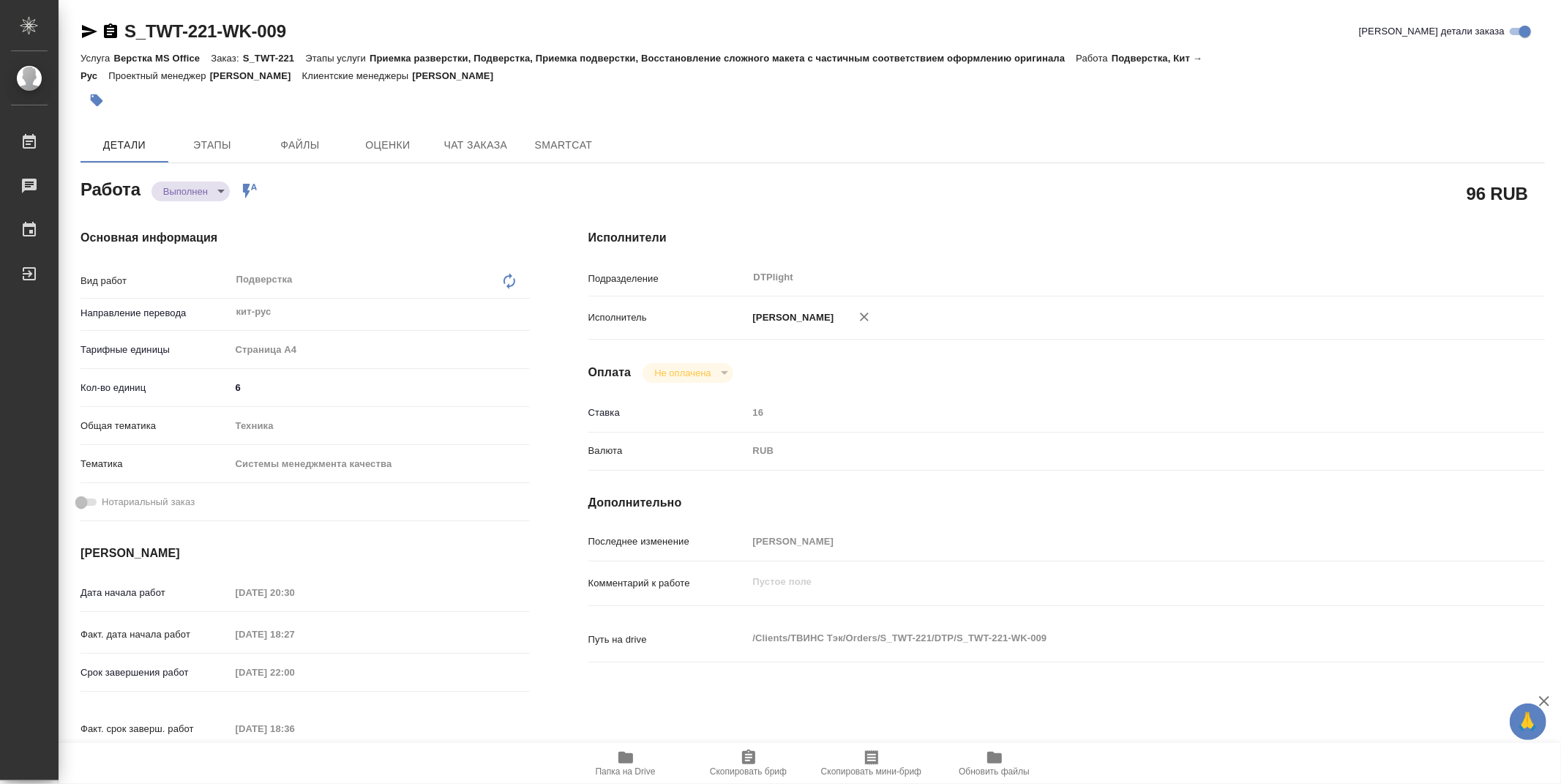
type textarea "x"
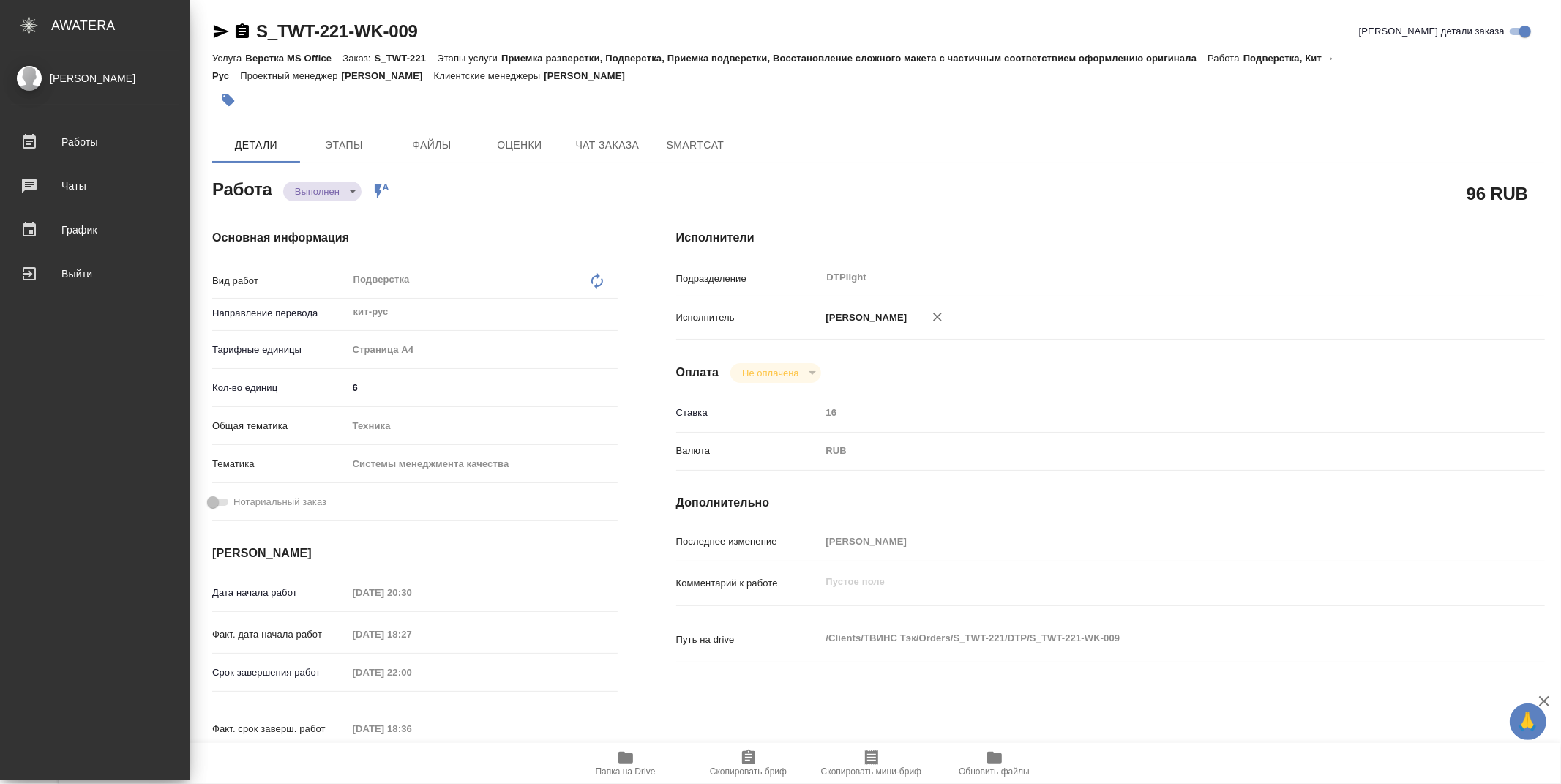
type textarea "x"
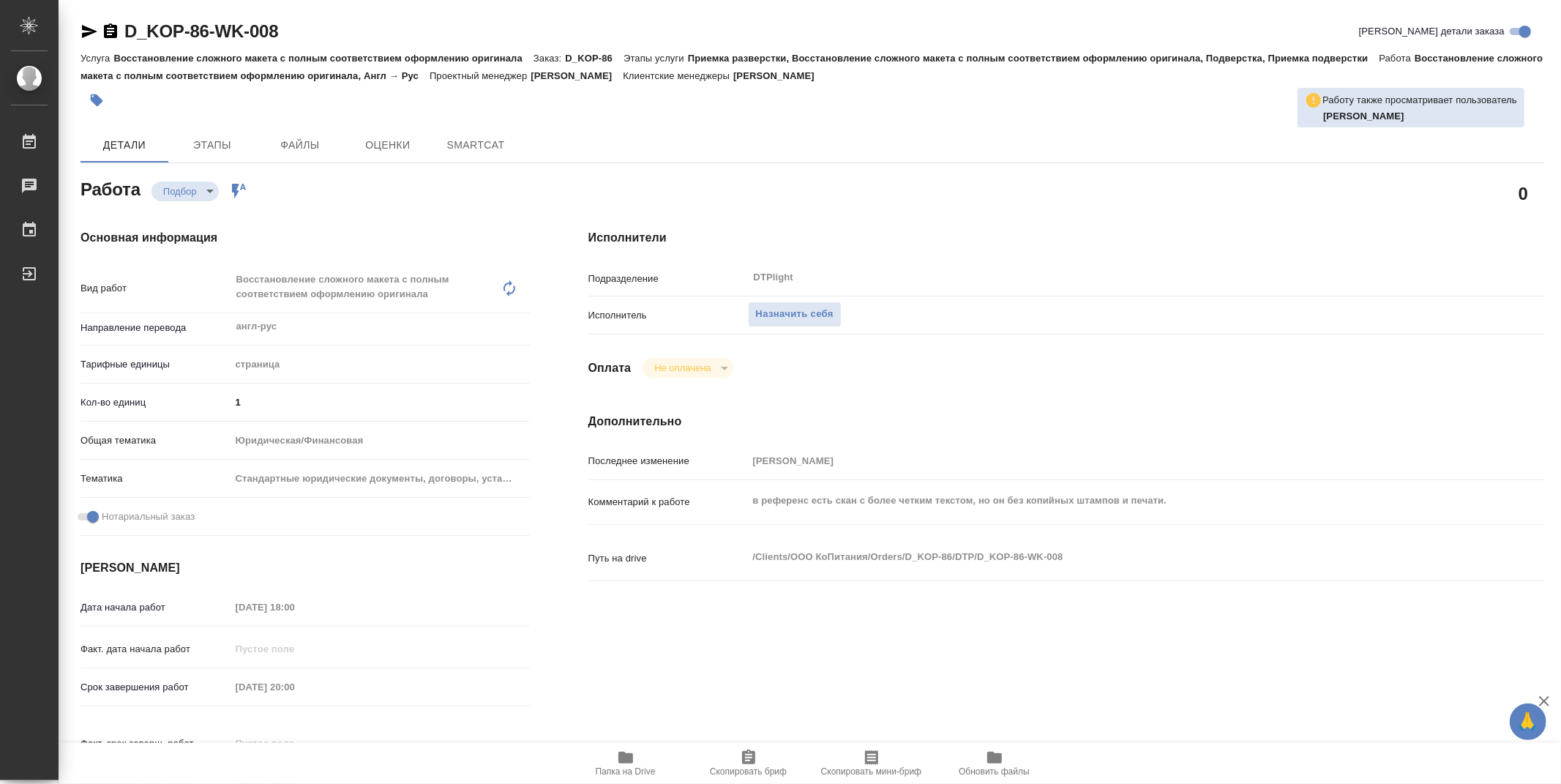
type textarea "x"
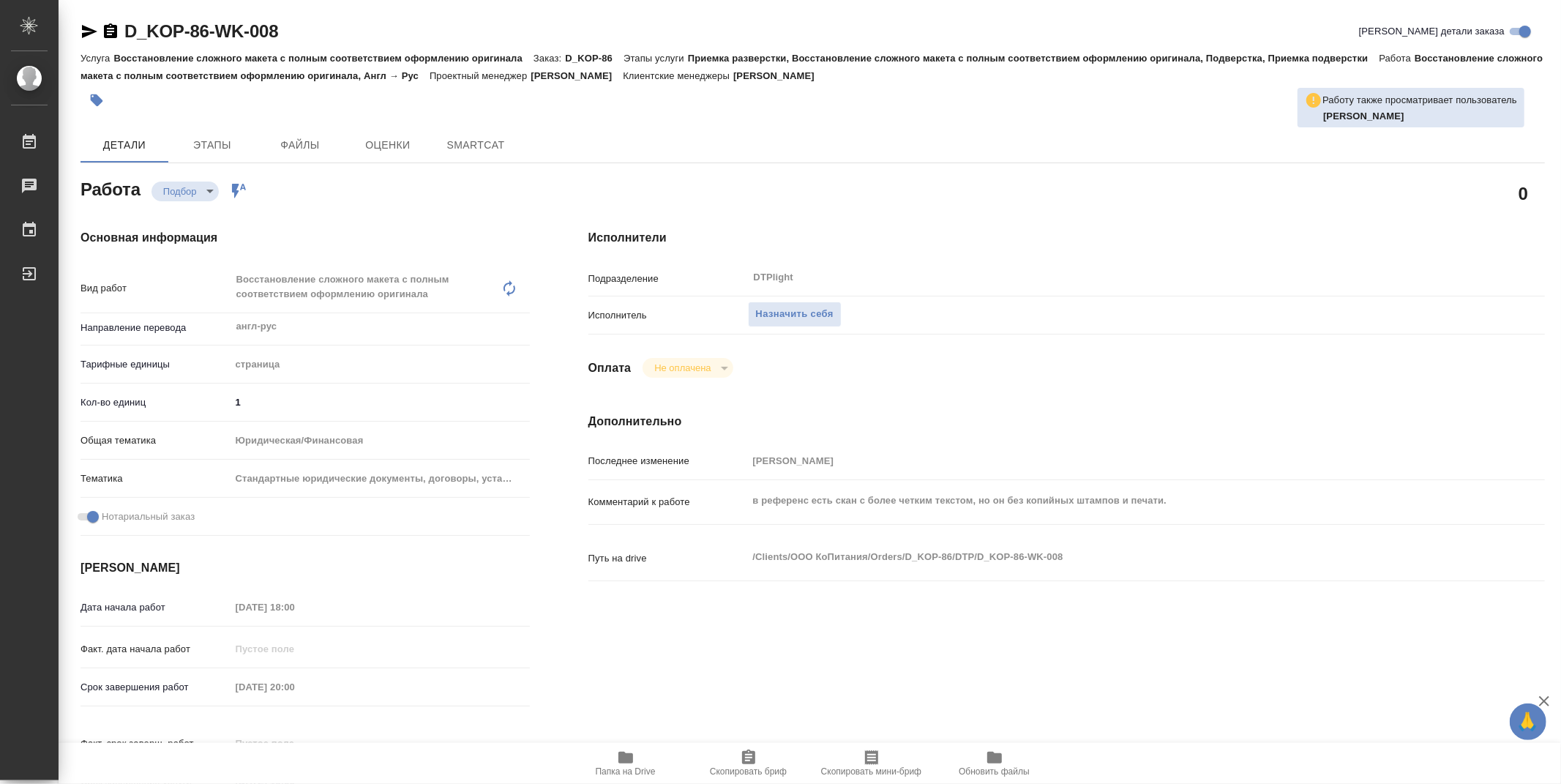
type textarea "x"
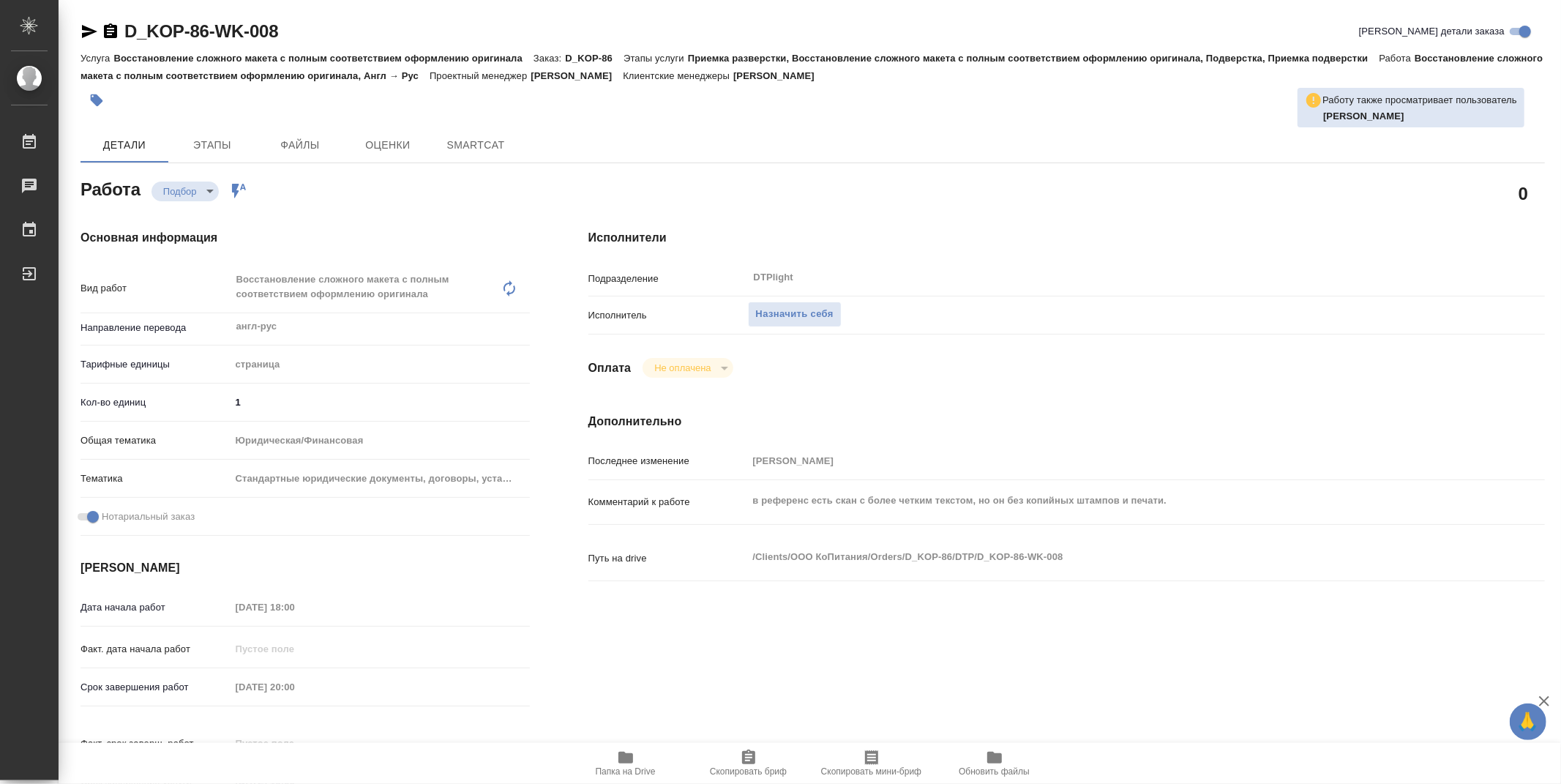
type textarea "x"
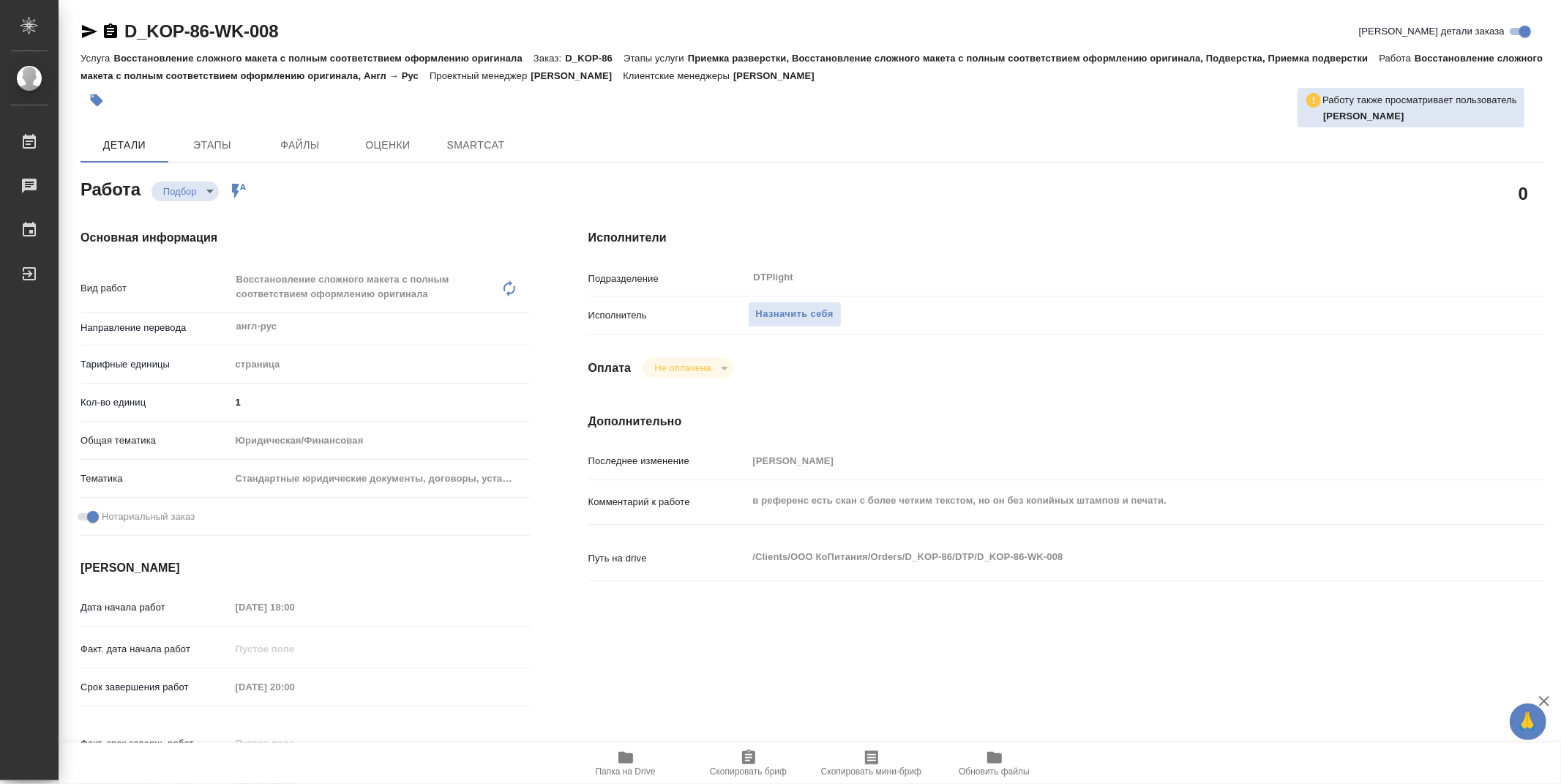
type textarea "x"
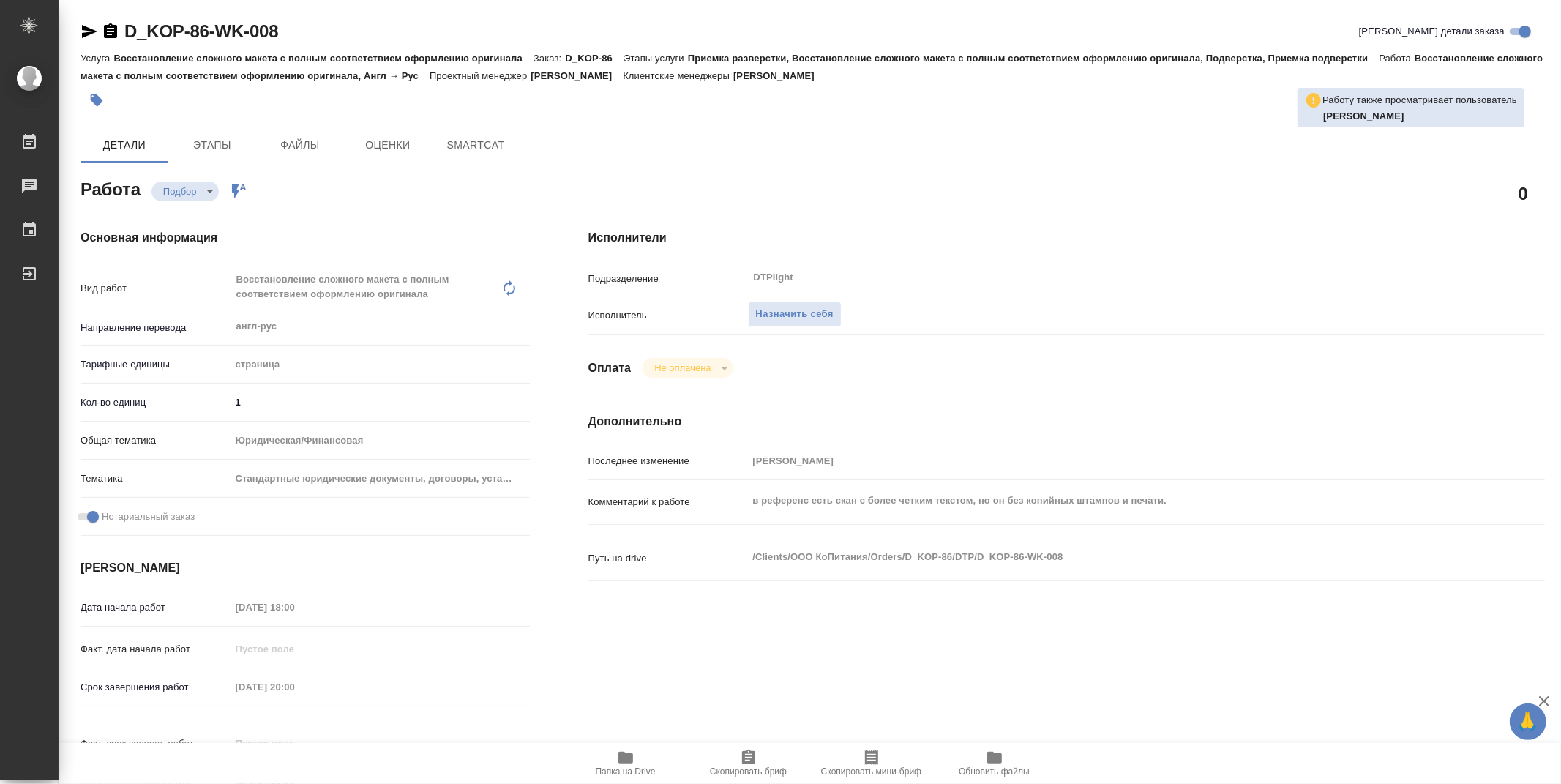
type textarea "x"
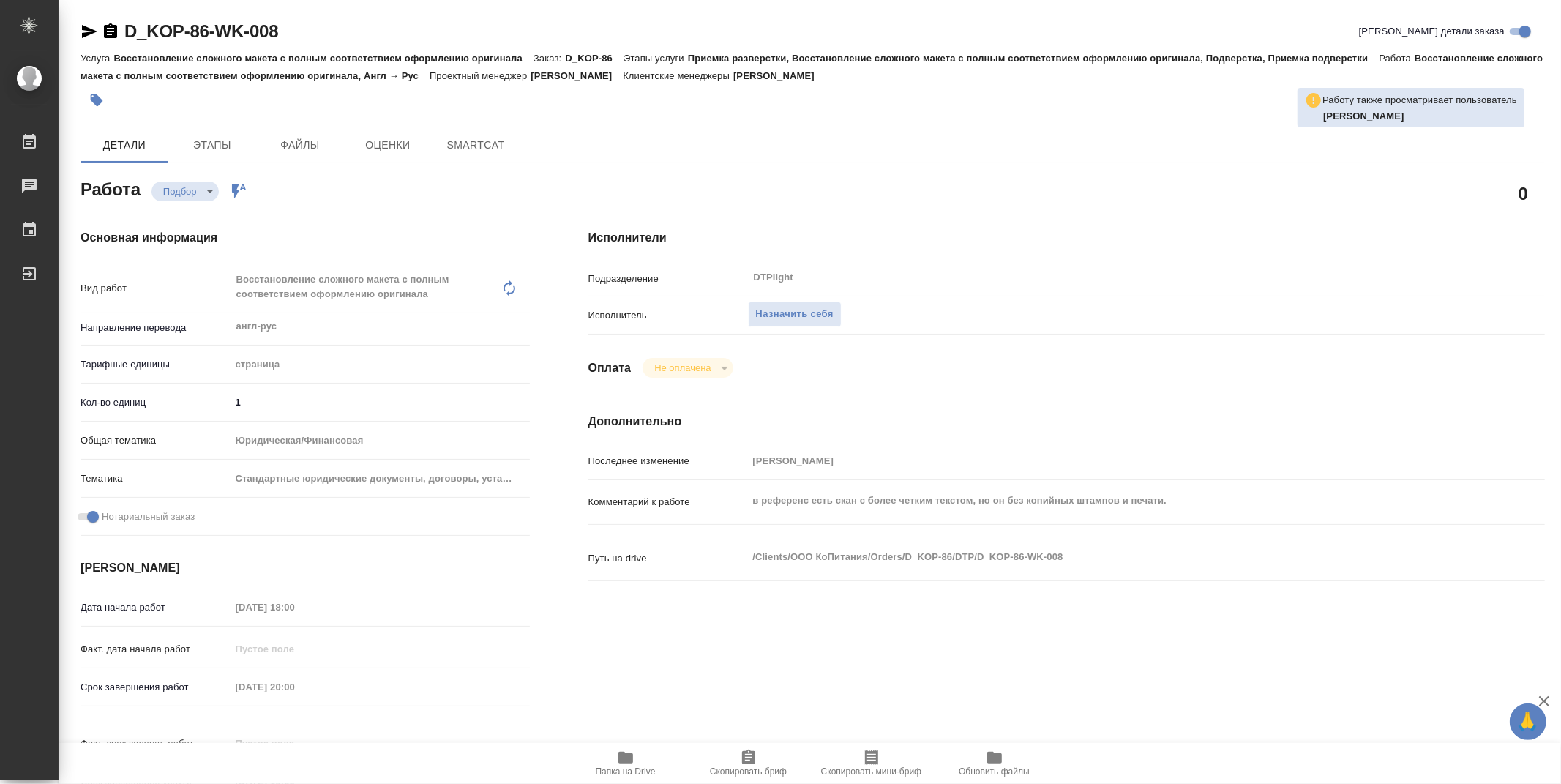
type textarea "x"
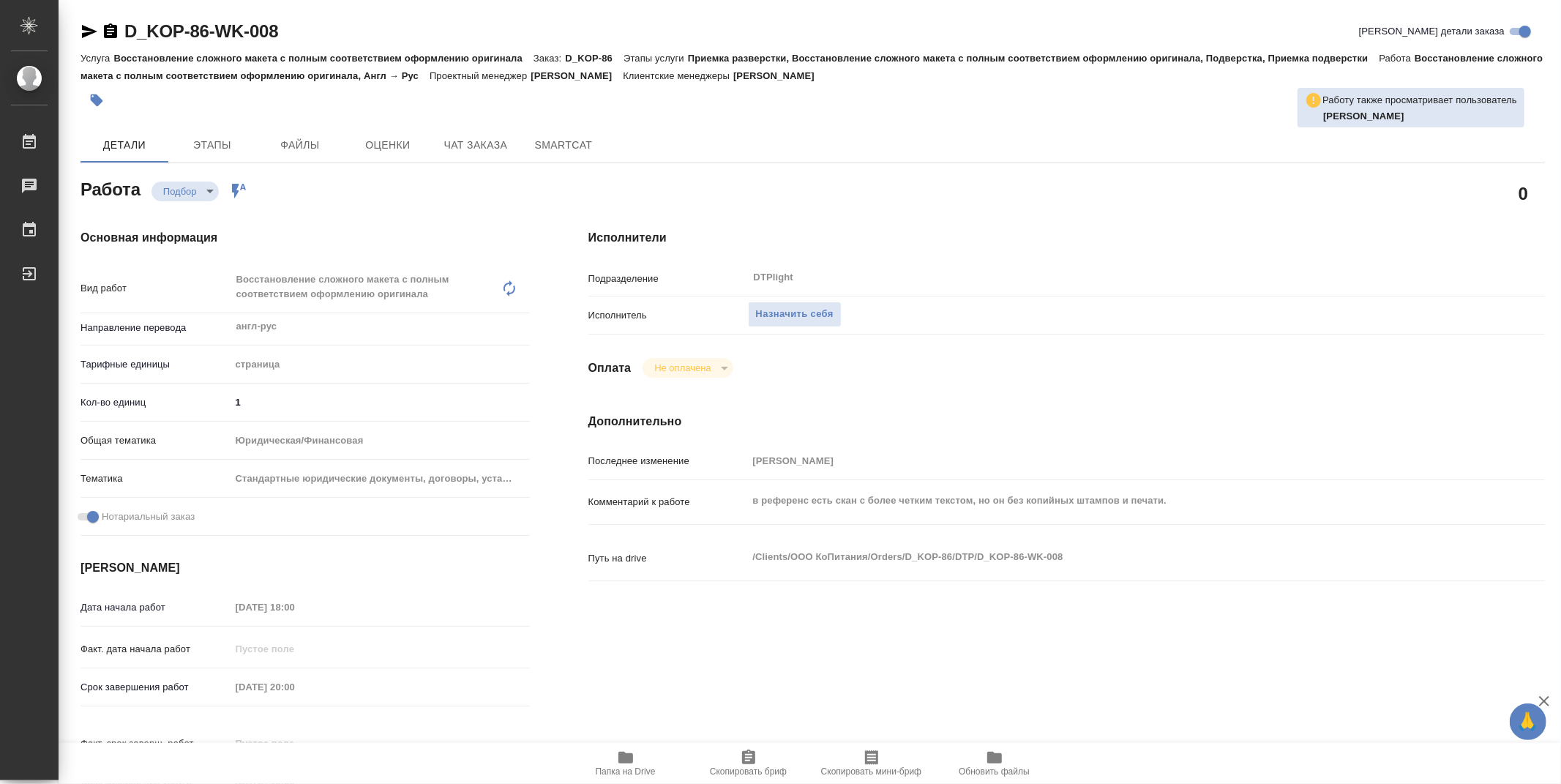
type textarea "x"
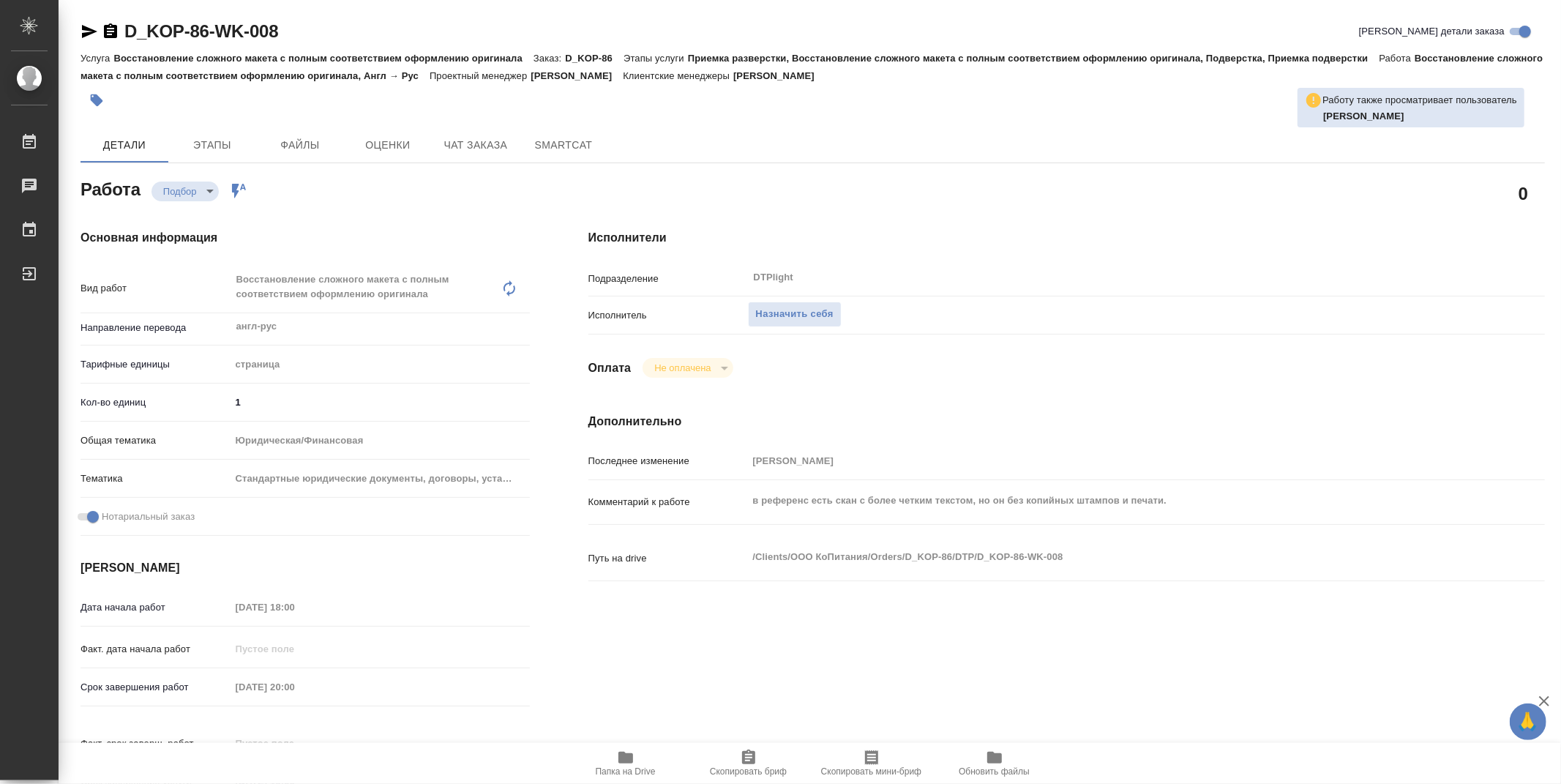
type textarea "x"
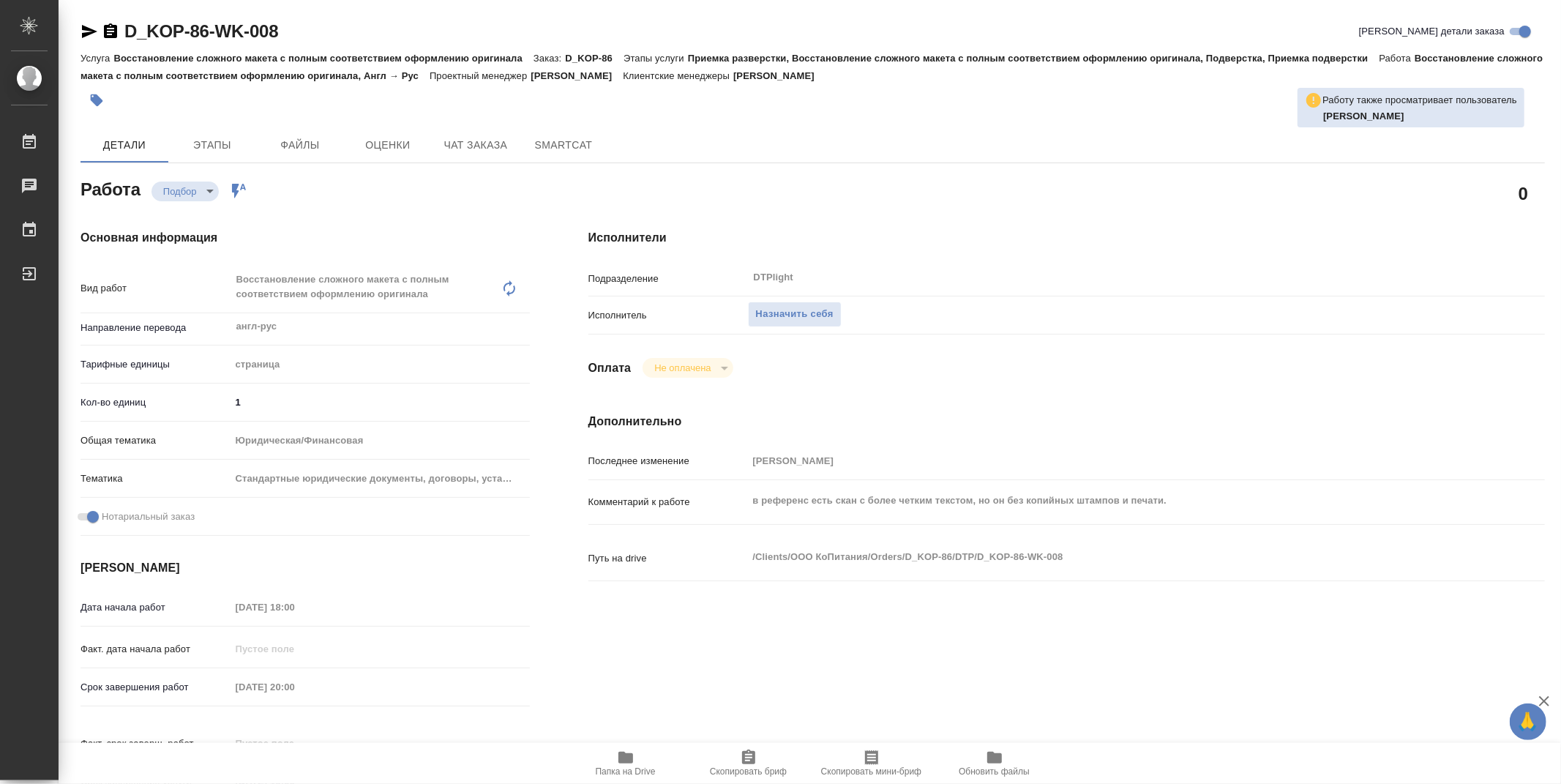
click at [638, 762] on span "Папка на Drive" at bounding box center [625, 762] width 105 height 28
click at [630, 763] on icon "button" at bounding box center [625, 757] width 15 height 11
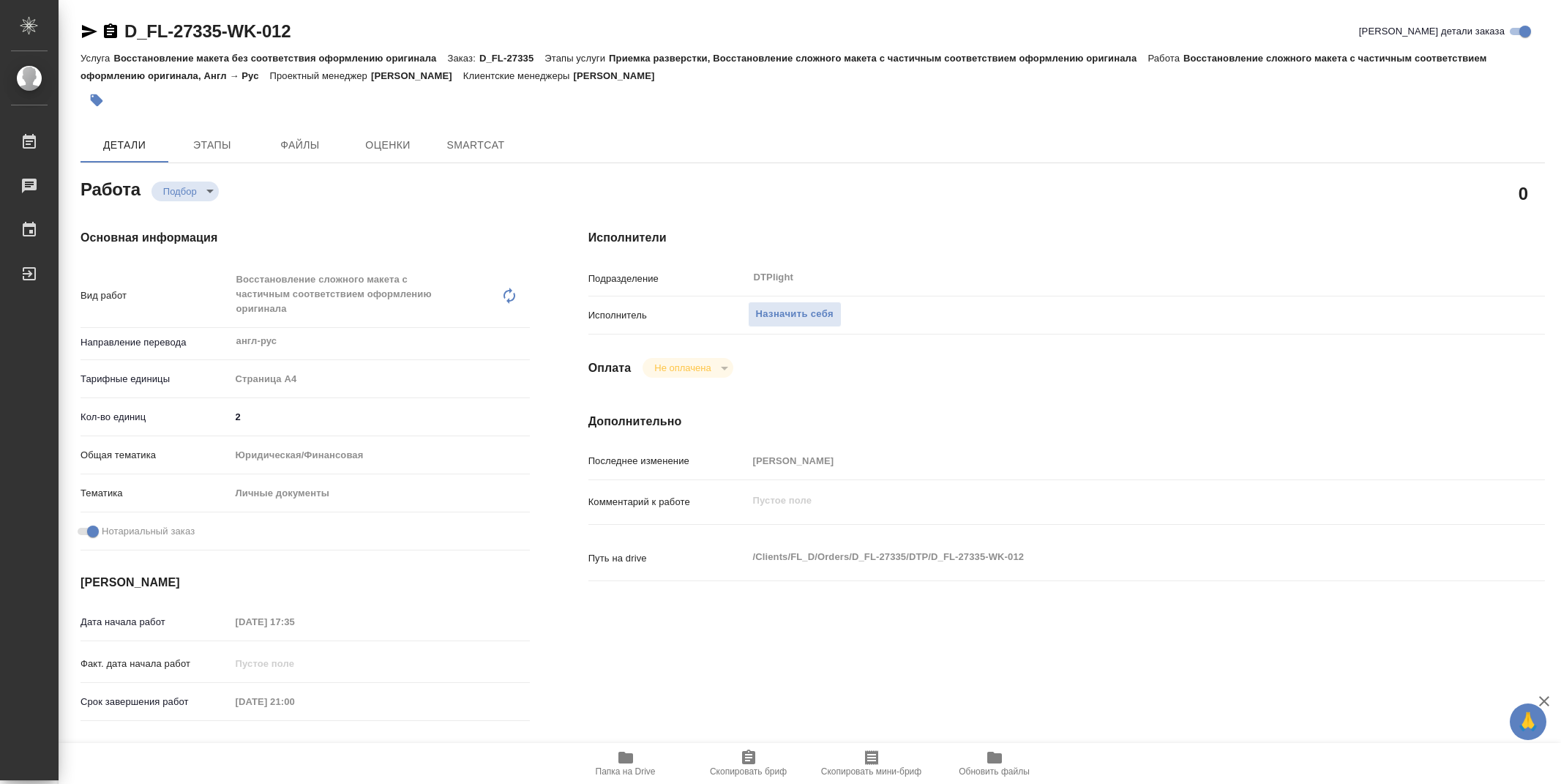
type textarea "x"
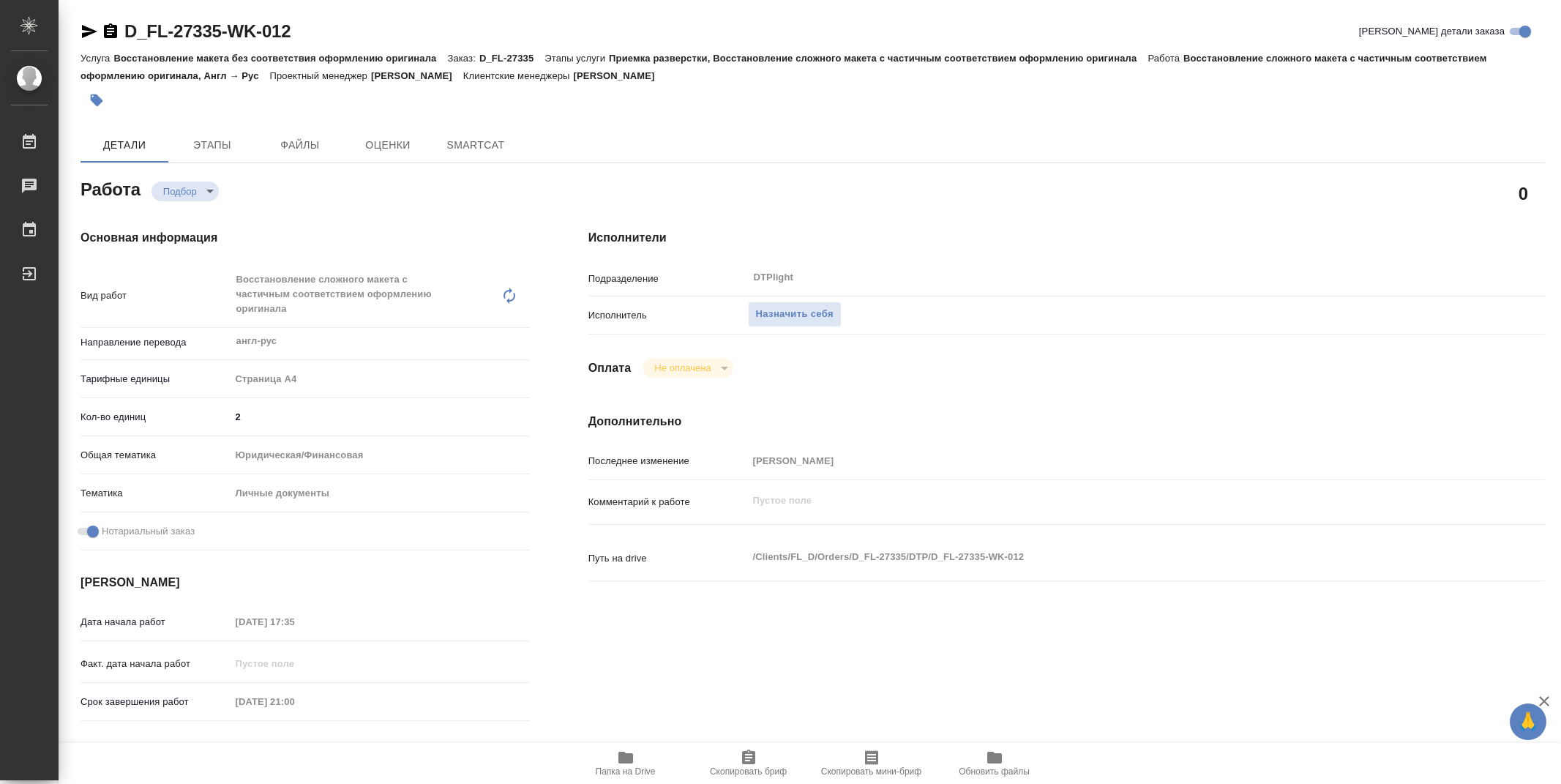
type textarea "x"
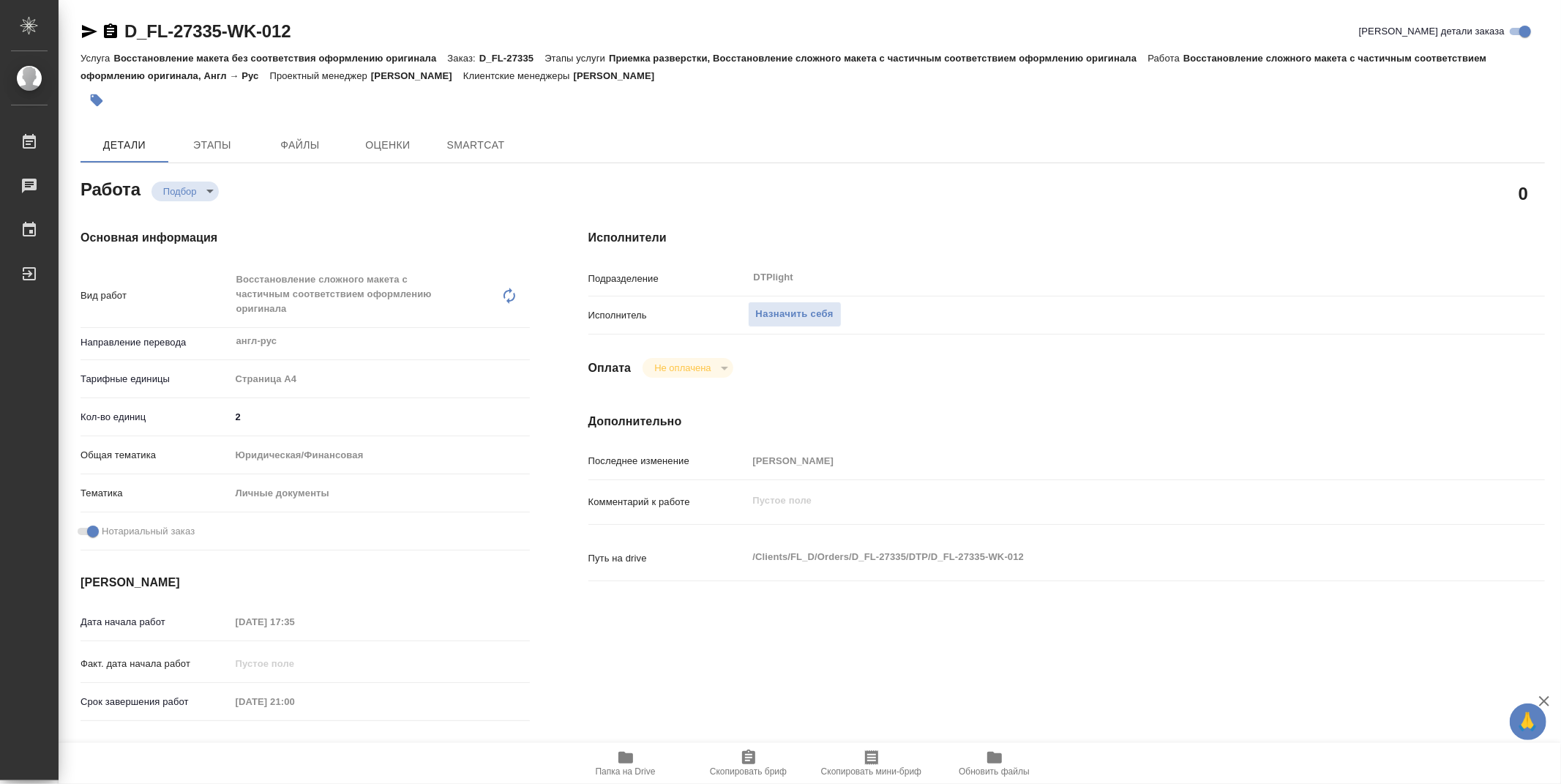
type textarea "x"
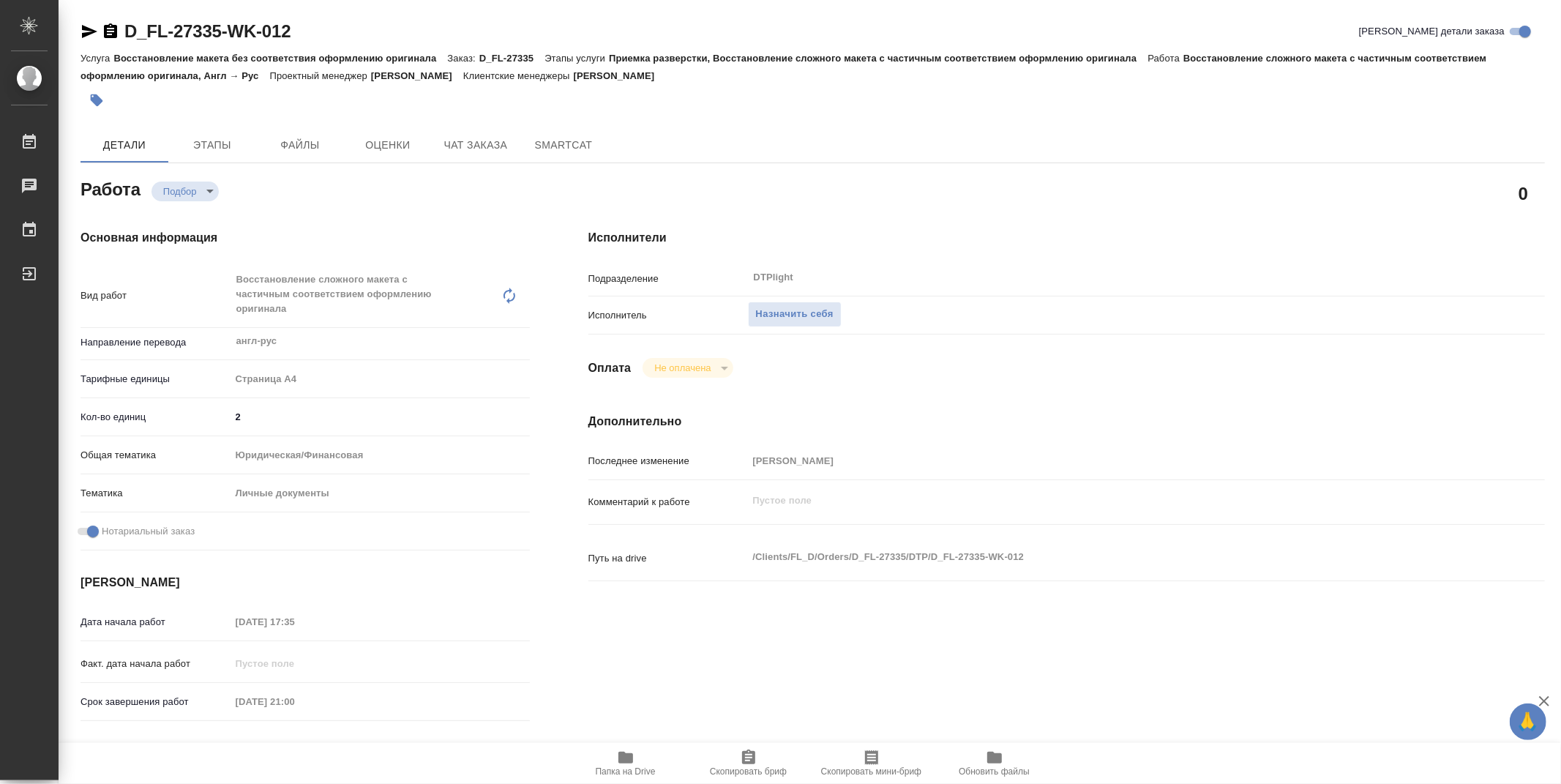
type textarea "x"
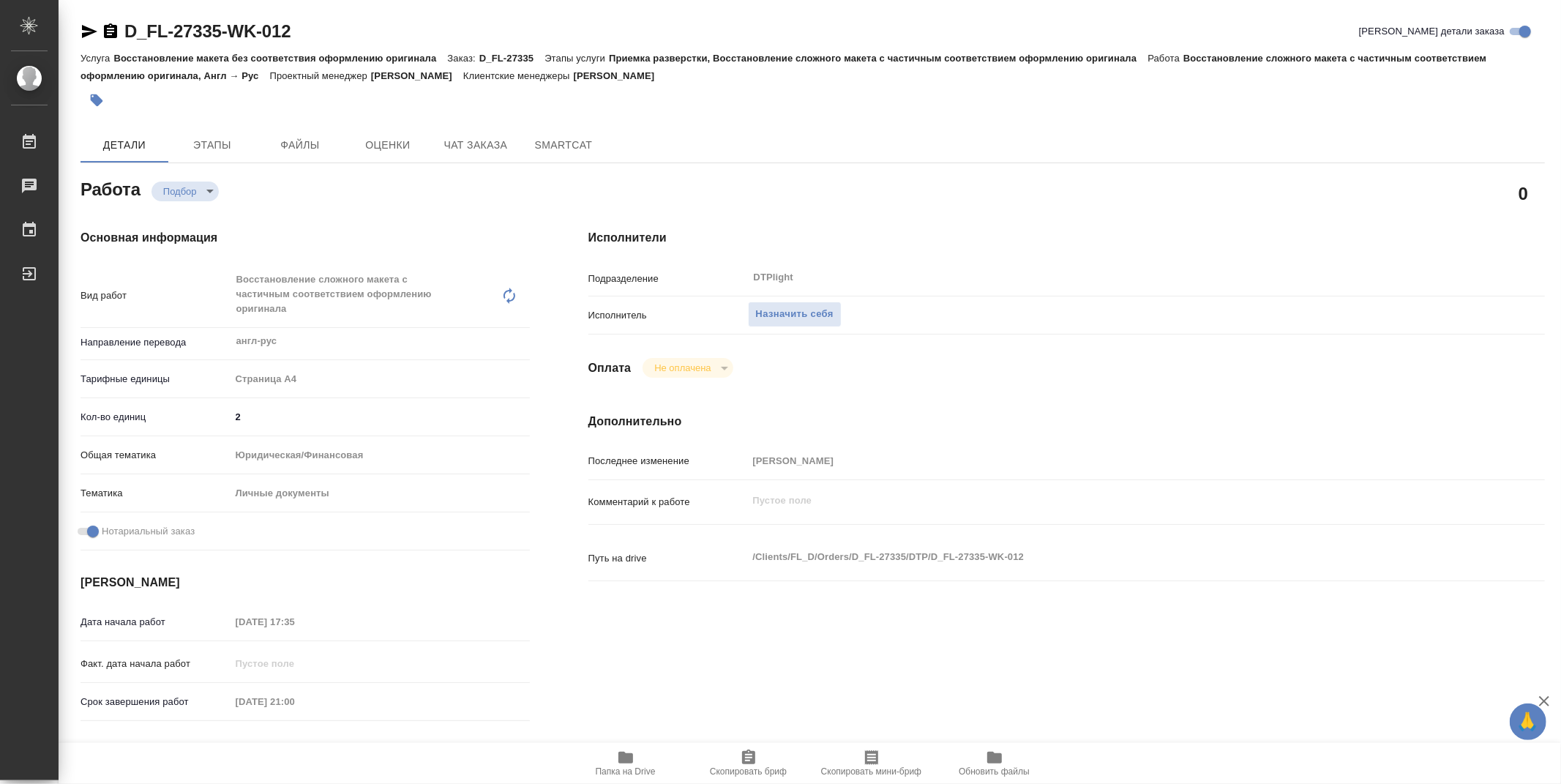
type textarea "x"
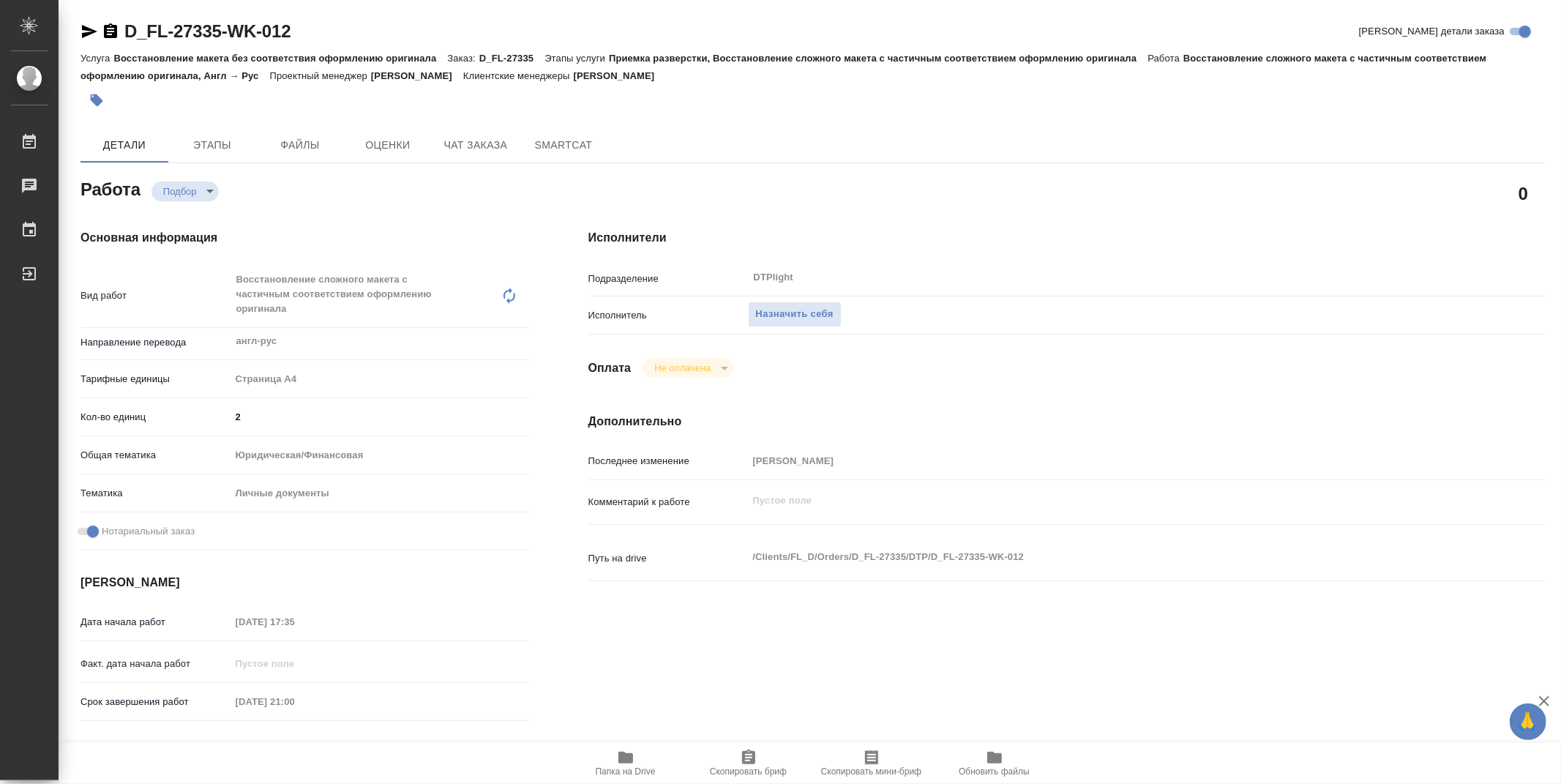
click at [625, 752] on icon "button" at bounding box center [626, 757] width 18 height 18
